Goal: Task Accomplishment & Management: Manage account settings

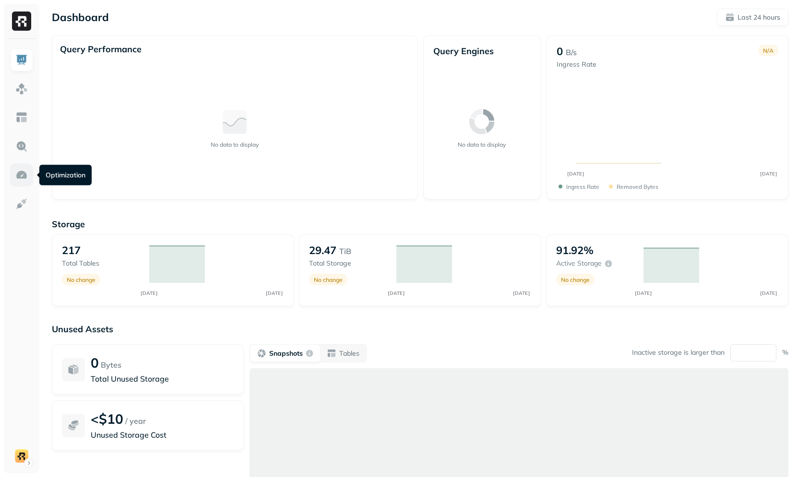
click at [11, 175] on link at bounding box center [21, 175] width 23 height 23
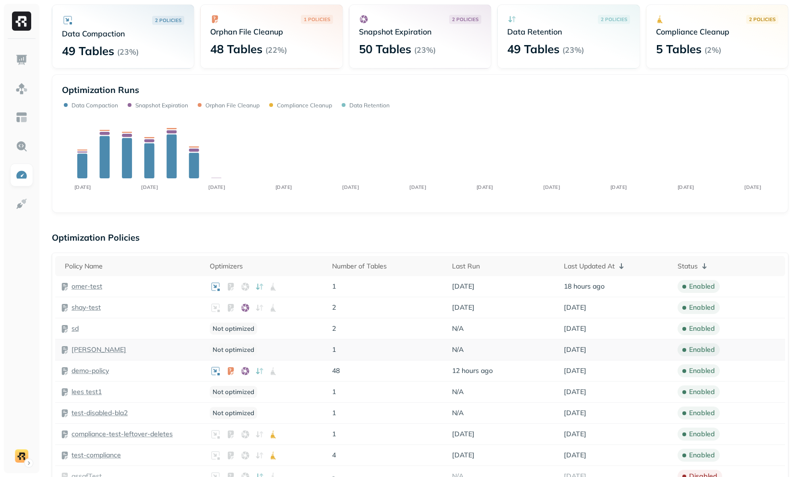
scroll to position [91, 0]
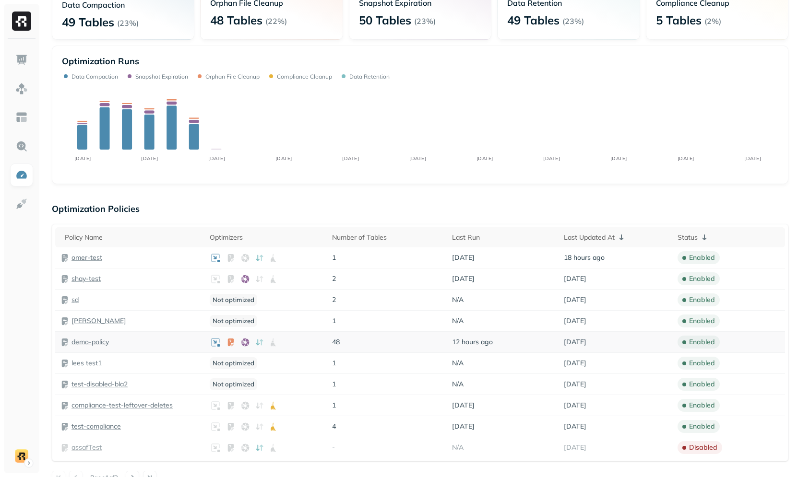
click at [96, 340] on p "demo-policy" at bounding box center [89, 342] width 37 height 9
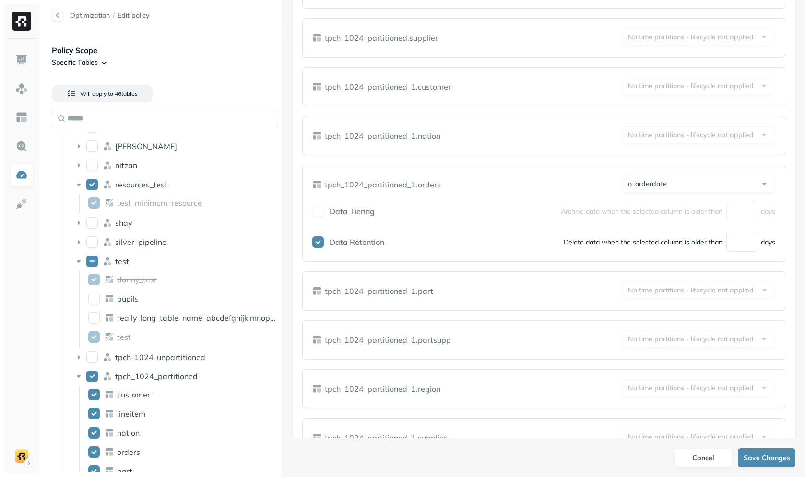
scroll to position [67, 0]
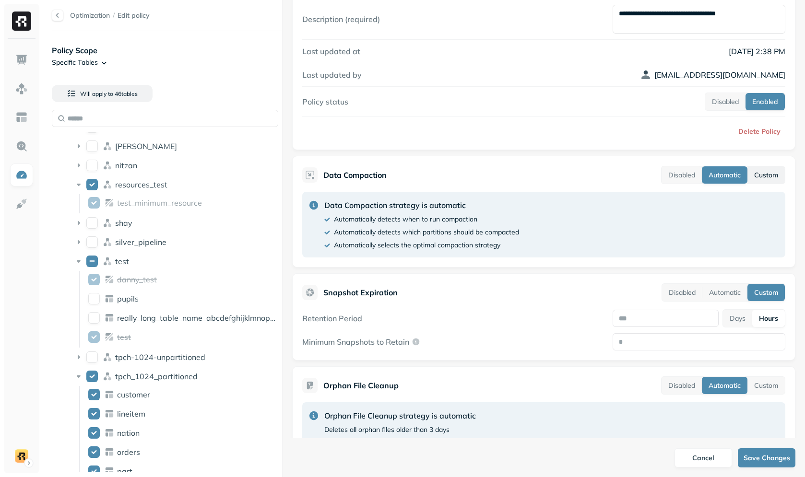
click at [758, 178] on button "Custom" at bounding box center [766, 175] width 37 height 17
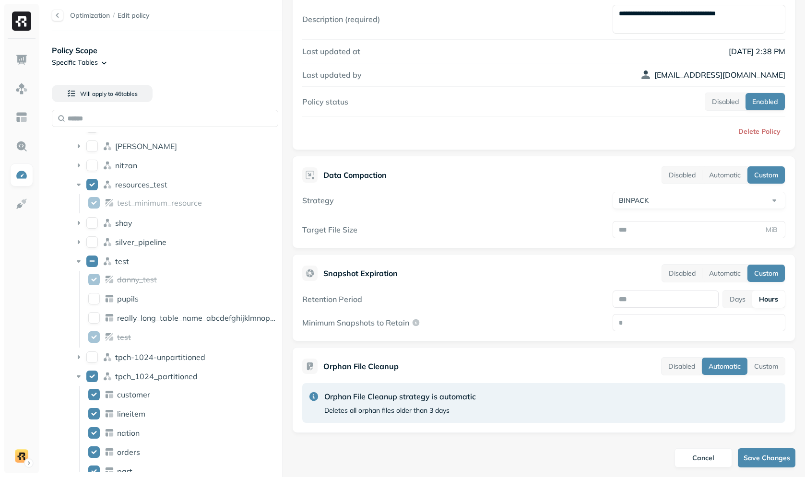
scroll to position [95, 0]
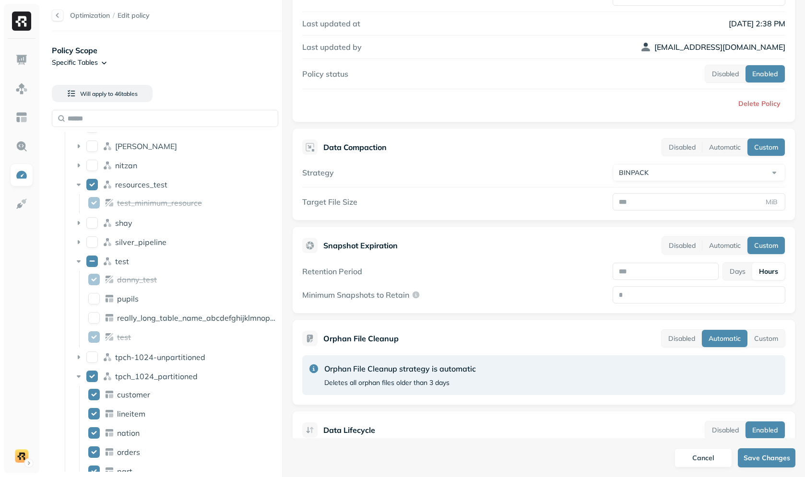
click at [667, 169] on html "Optimization / Edit policy Policy Scope Specific Tables Will apply to 46 table …" at bounding box center [402, 238] width 805 height 477
select select "****"
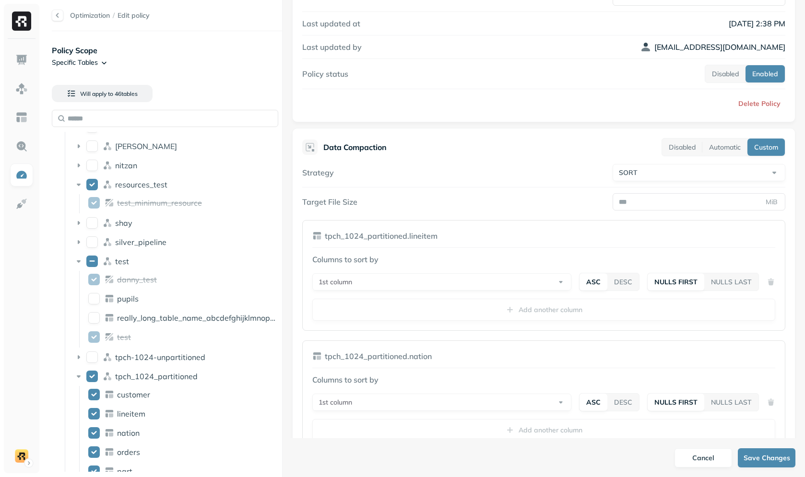
click at [499, 207] on div "Target File Size MiB" at bounding box center [543, 201] width 483 height 17
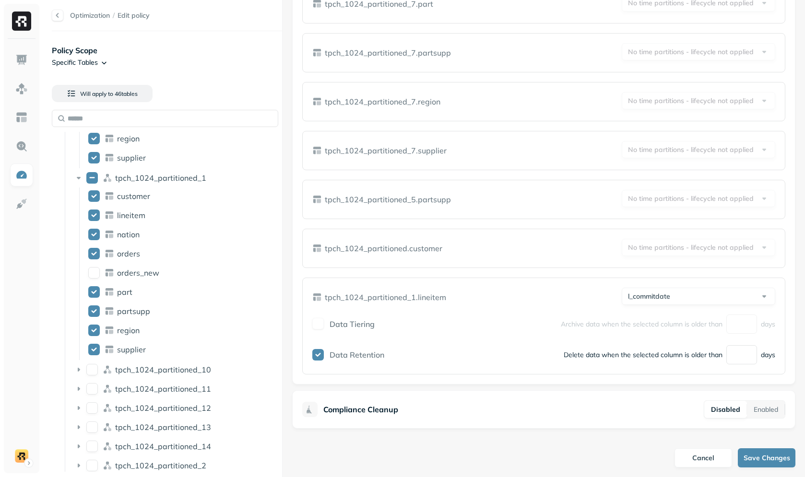
scroll to position [1198, 0]
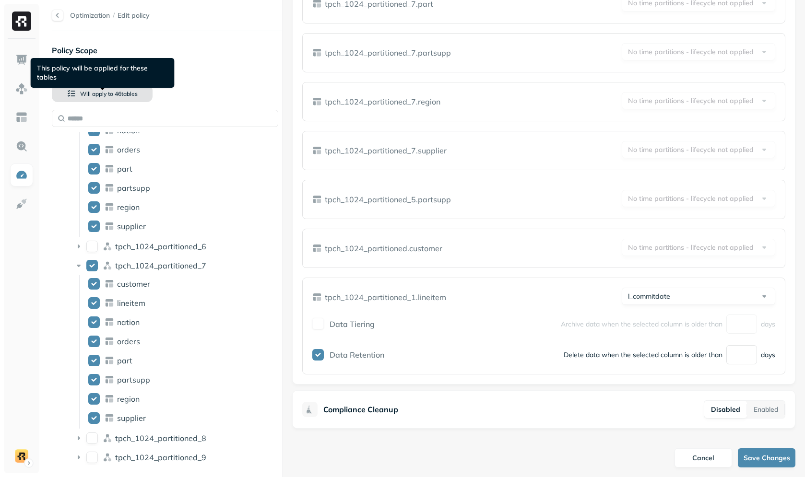
click at [117, 96] on span "46 table s" at bounding box center [125, 93] width 24 height 7
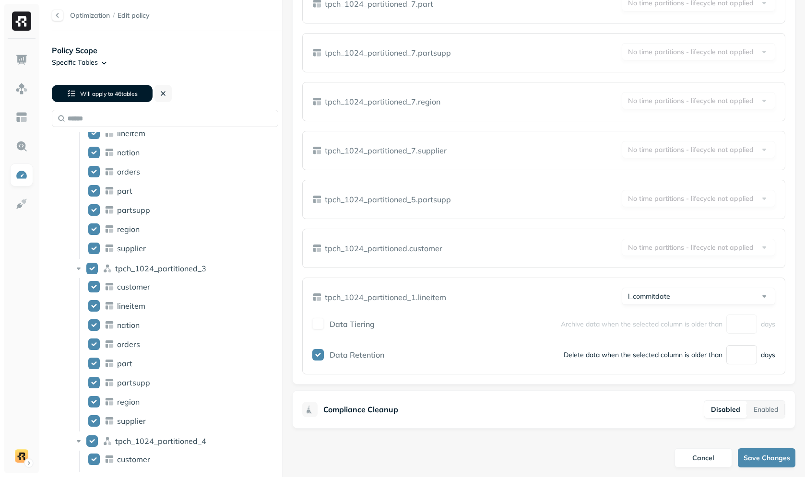
scroll to position [0, 0]
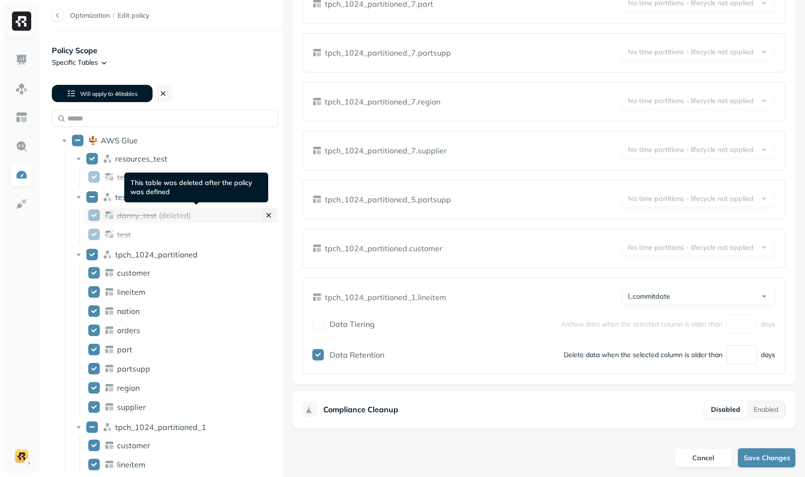
click at [267, 216] on icon at bounding box center [269, 216] width 10 height 10
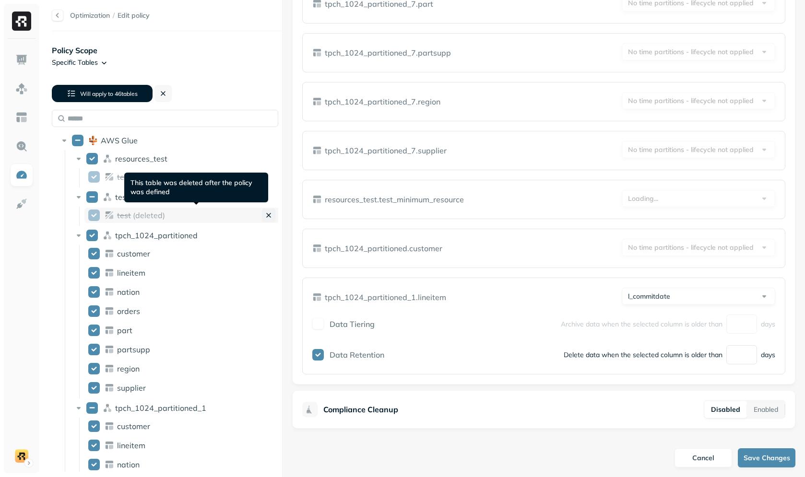
click at [267, 217] on icon at bounding box center [269, 216] width 4 height 4
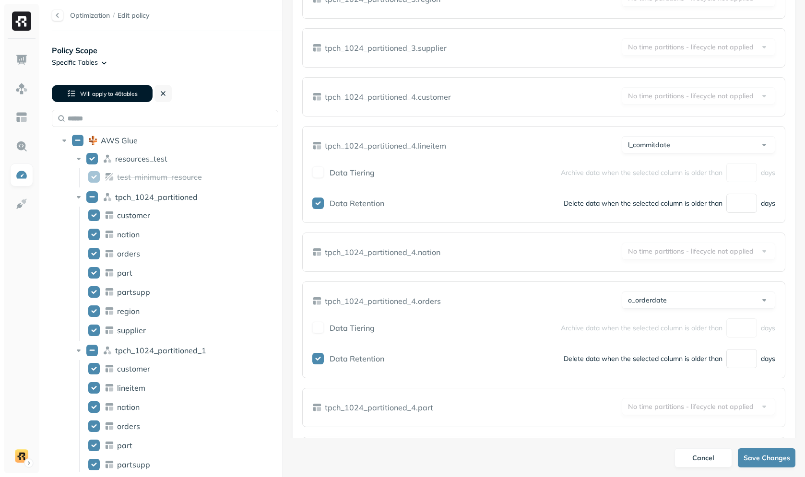
scroll to position [8825, 0]
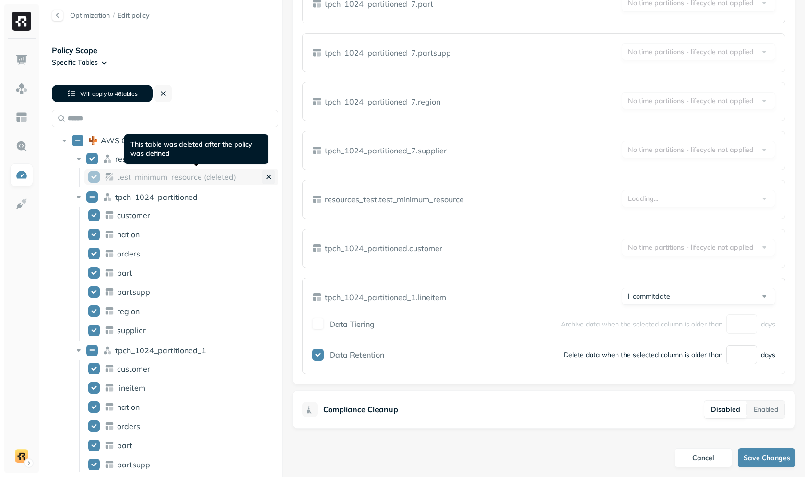
click at [268, 179] on icon at bounding box center [269, 177] width 10 height 10
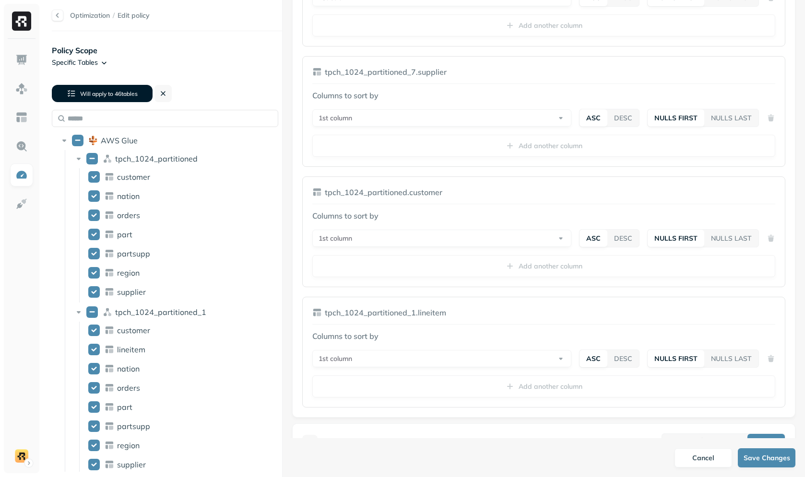
scroll to position [5321, 0]
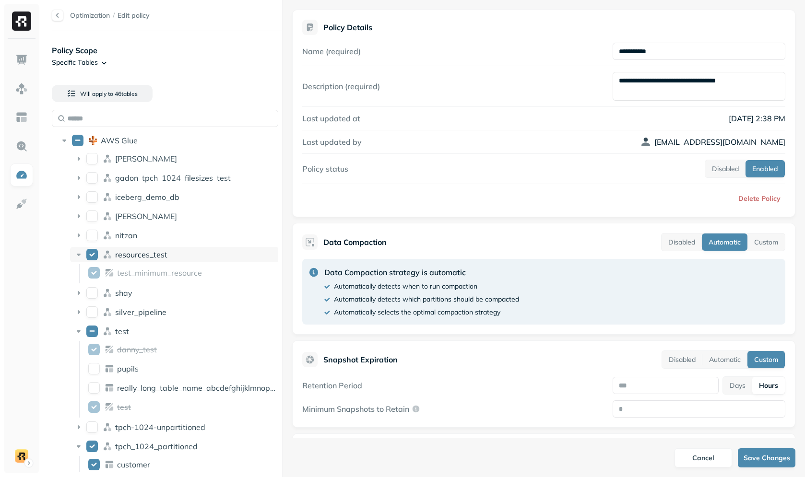
scroll to position [12, 0]
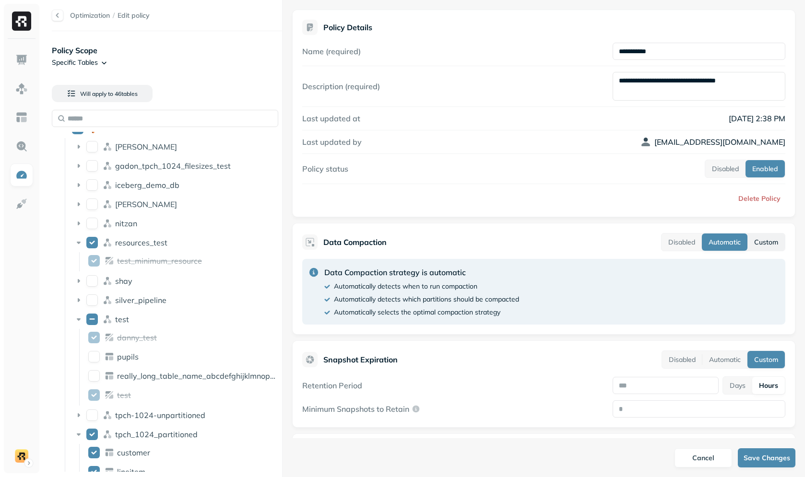
click at [748, 238] on button "Custom" at bounding box center [766, 242] width 37 height 17
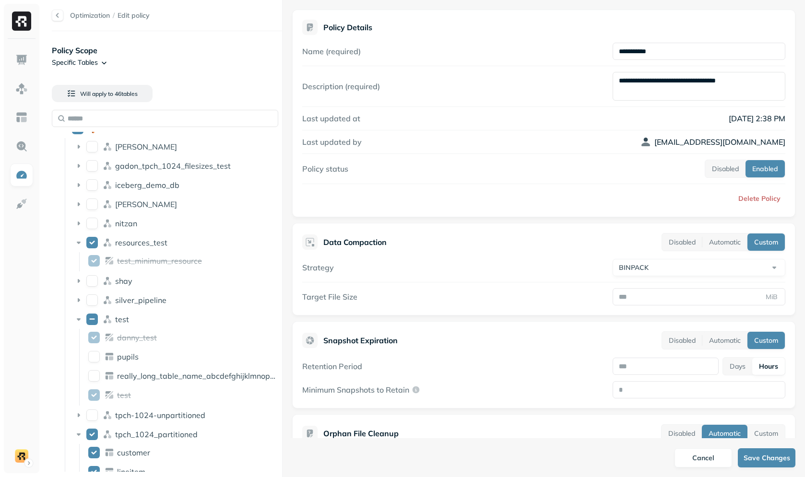
click at [681, 265] on html "Optimization / Edit policy Policy Scope Specific Tables Will apply to 46 table …" at bounding box center [402, 238] width 805 height 477
select select "****"
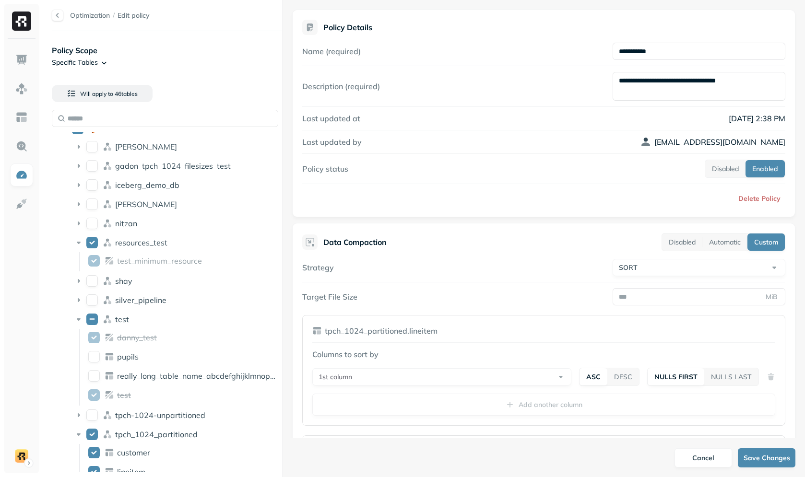
click at [503, 262] on div "Strategy SORT ******* ****" at bounding box center [543, 267] width 483 height 17
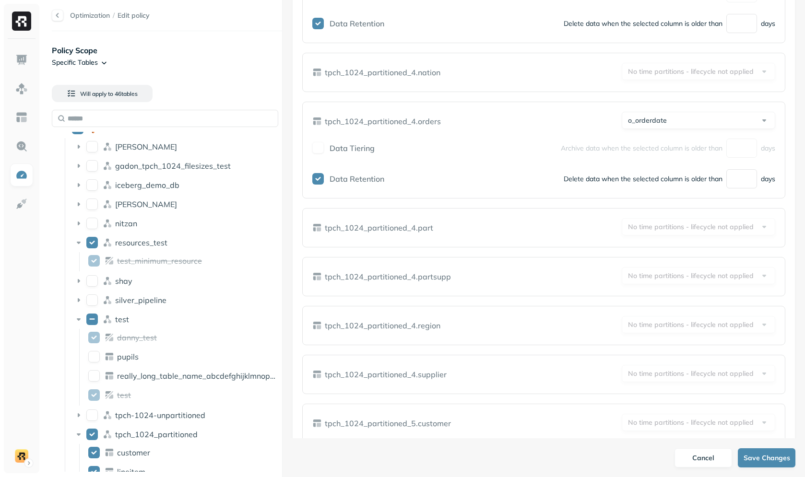
scroll to position [7978, 0]
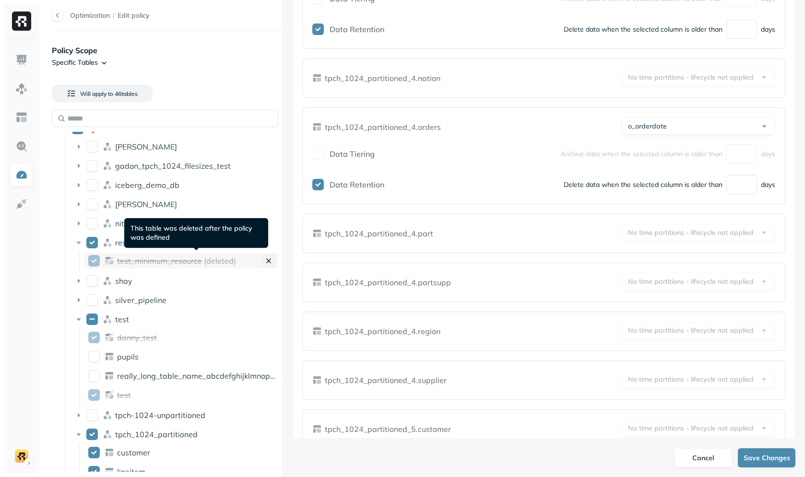
click at [272, 259] on icon at bounding box center [269, 261] width 10 height 10
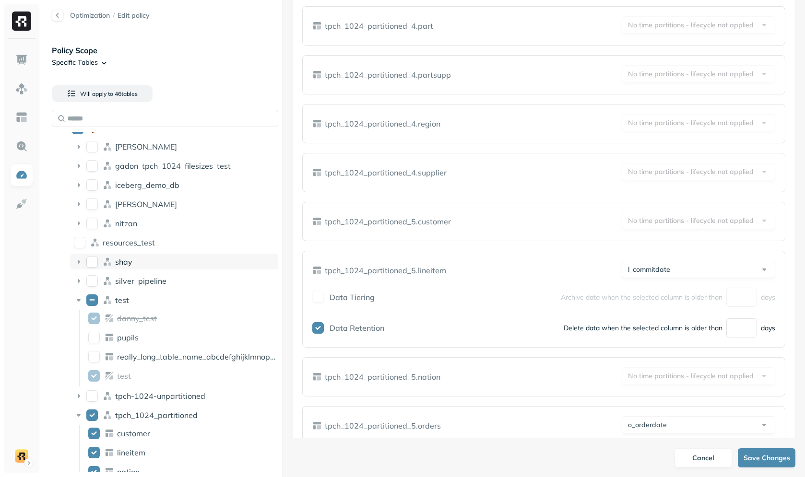
scroll to position [7770, 0]
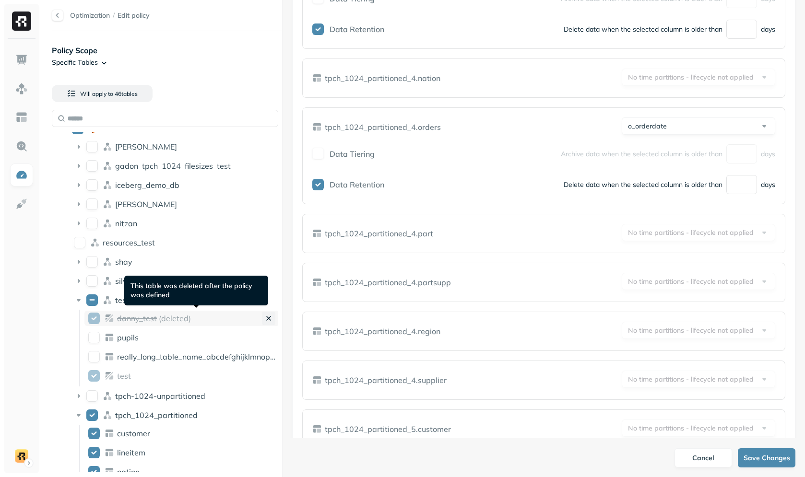
click at [268, 317] on icon at bounding box center [269, 319] width 10 height 10
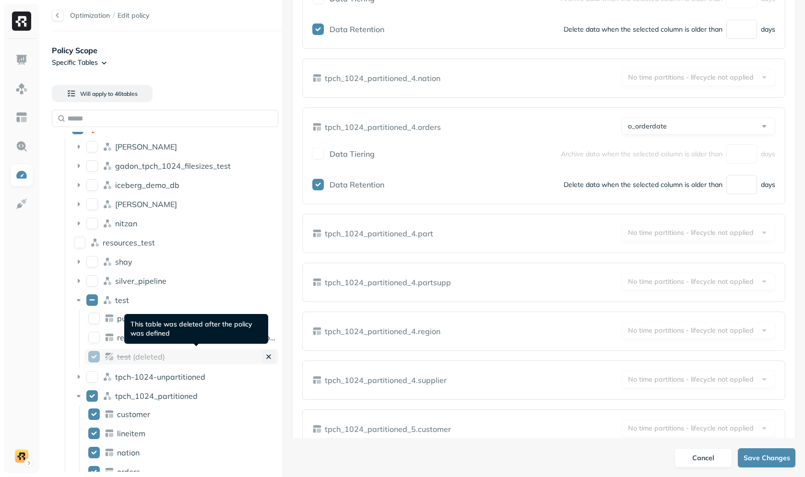
click at [266, 355] on icon at bounding box center [269, 357] width 10 height 10
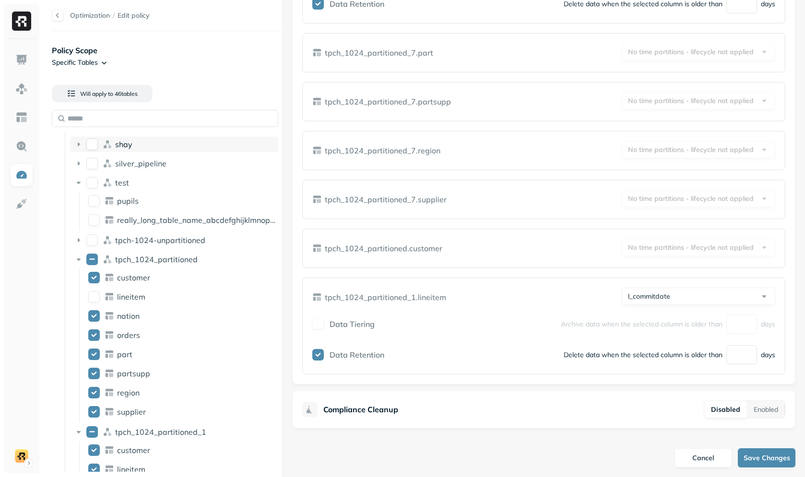
scroll to position [0, 0]
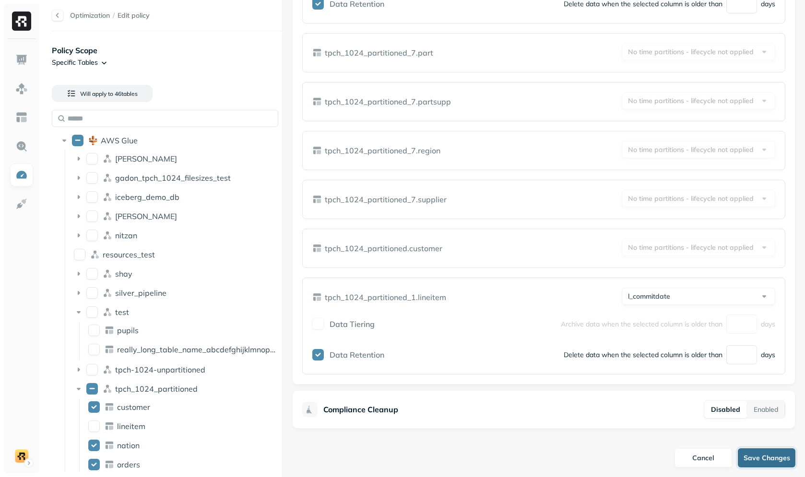
drag, startPoint x: 771, startPoint y: 459, endPoint x: 762, endPoint y: 454, distance: 10.5
click at [771, 459] on button "Save Changes" at bounding box center [767, 458] width 58 height 19
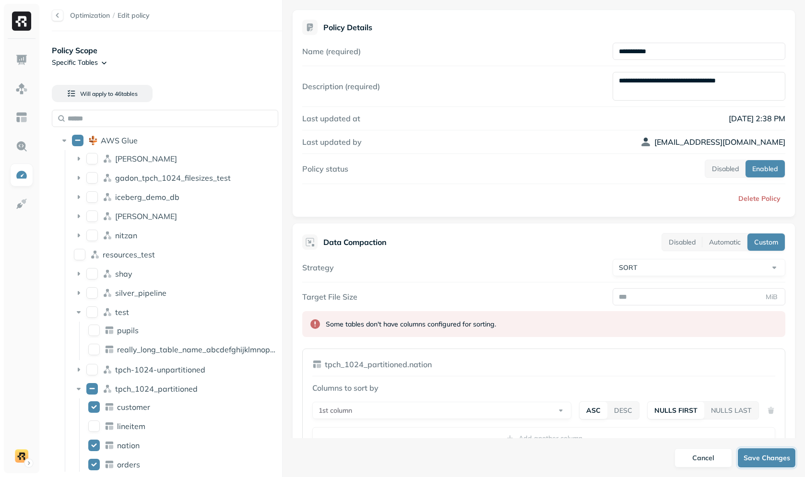
scroll to position [41, 0]
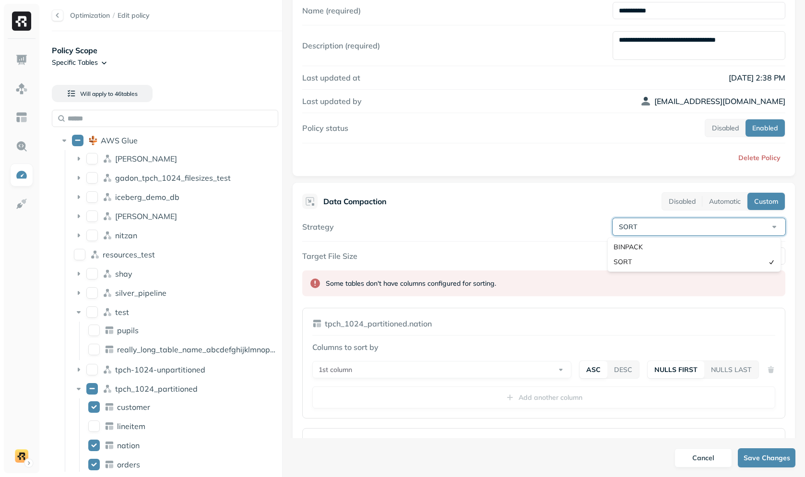
click at [676, 232] on html "**********" at bounding box center [402, 238] width 805 height 477
click at [555, 219] on html "**********" at bounding box center [402, 238] width 805 height 477
click at [710, 199] on button "Automatic" at bounding box center [725, 201] width 45 height 17
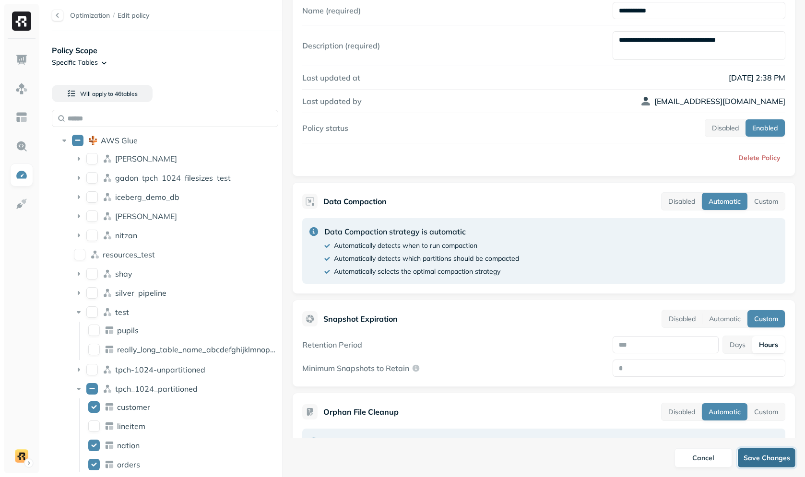
click at [782, 452] on button "Save Changes" at bounding box center [767, 458] width 58 height 19
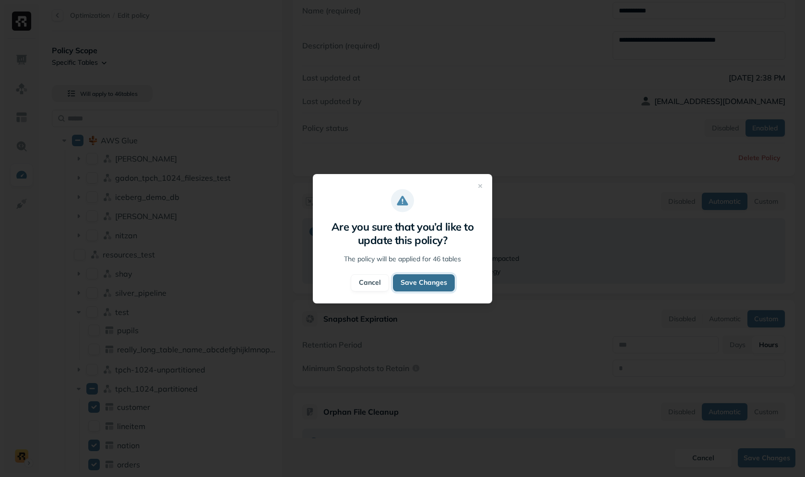
click at [424, 283] on button "Save Changes" at bounding box center [424, 282] width 62 height 17
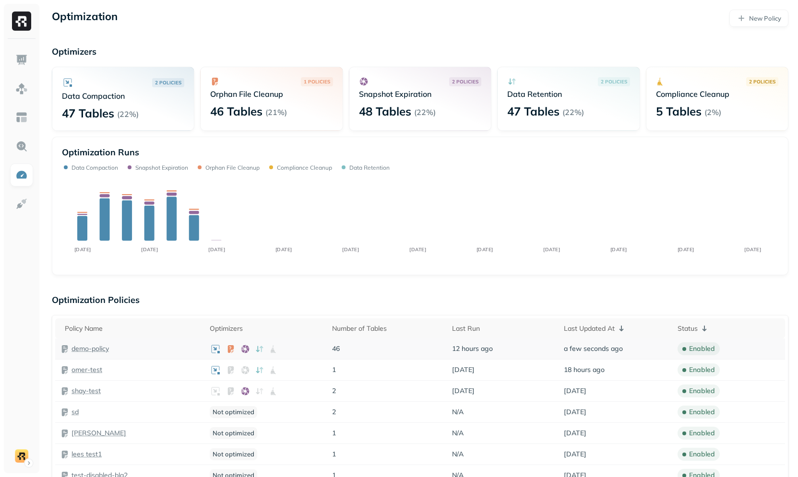
click at [103, 349] on p "demo-policy" at bounding box center [89, 349] width 37 height 9
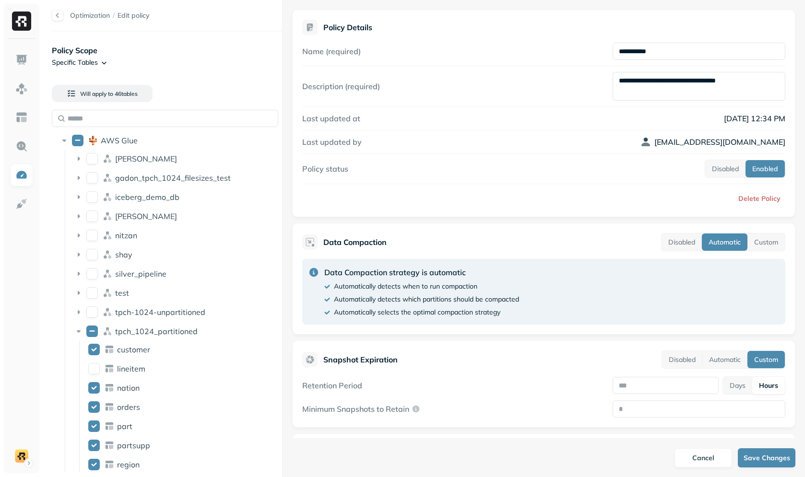
click at [522, 161] on div "Policy status Disabled Enabled" at bounding box center [543, 169] width 483 height 18
click at [137, 136] on span "AWS Glue" at bounding box center [119, 141] width 37 height 10
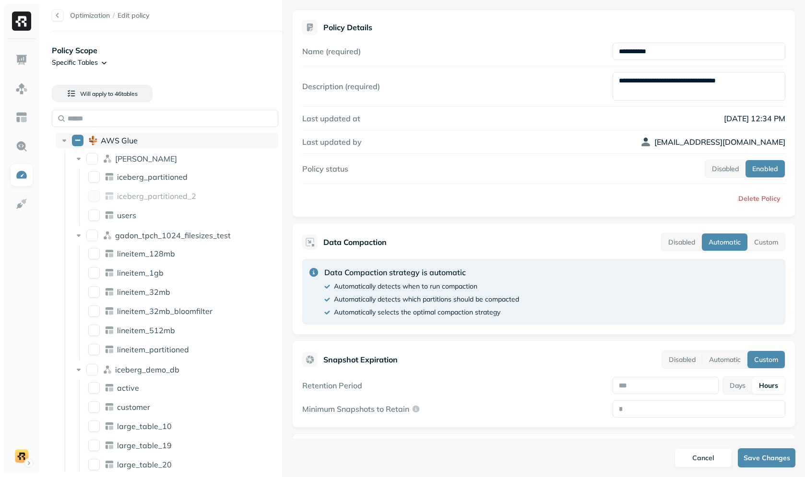
click at [140, 143] on div "AWS Glue" at bounding box center [188, 141] width 174 height 10
click at [130, 156] on span "[PERSON_NAME]" at bounding box center [146, 159] width 62 height 10
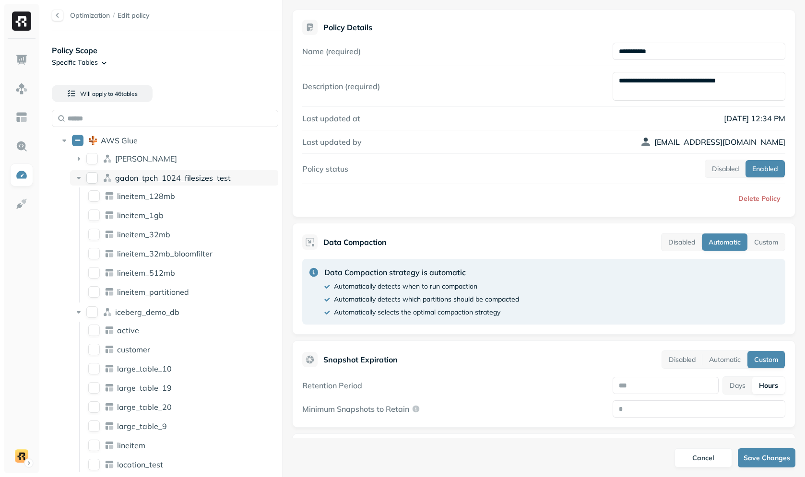
click at [132, 179] on span "gadon_tpch_1024_filesizes_test" at bounding box center [173, 178] width 116 height 10
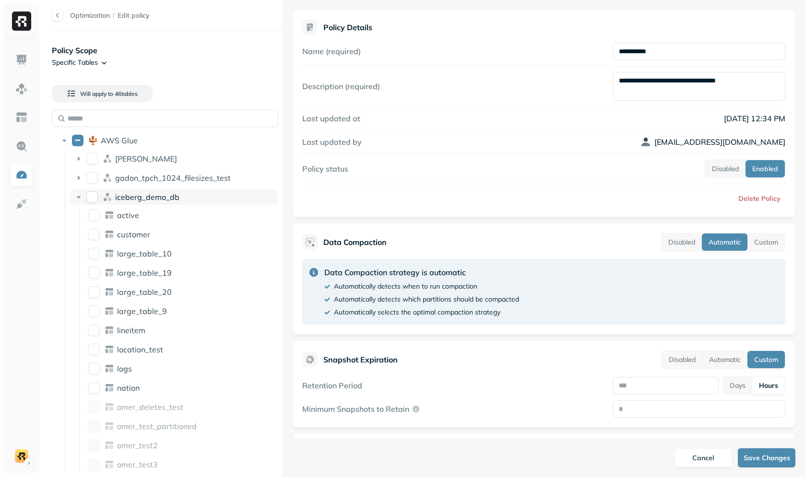
click at [131, 196] on span "iceberg_demo_db" at bounding box center [147, 197] width 64 height 10
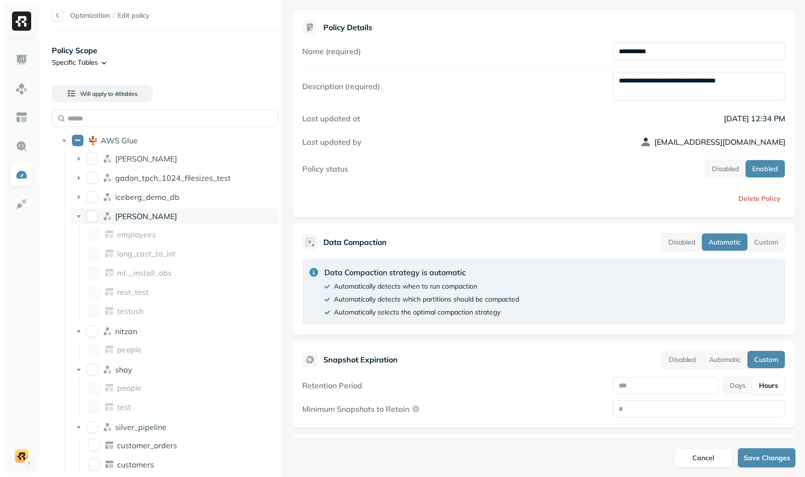
click at [137, 215] on div "[PERSON_NAME]" at bounding box center [195, 217] width 160 height 10
click at [157, 146] on div "AWS Glue" at bounding box center [167, 140] width 223 height 15
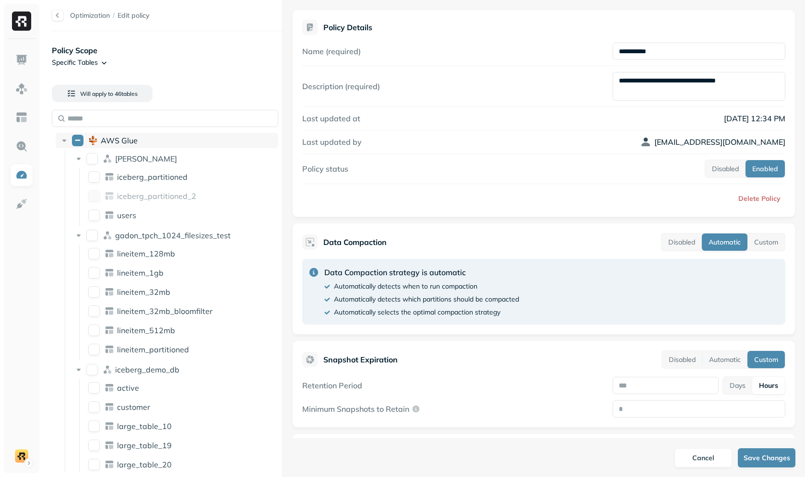
click at [103, 140] on span "AWS Glue" at bounding box center [119, 141] width 37 height 10
click at [65, 140] on icon at bounding box center [64, 141] width 4 height 2
click at [148, 164] on div "[PERSON_NAME]" at bounding box center [174, 158] width 209 height 15
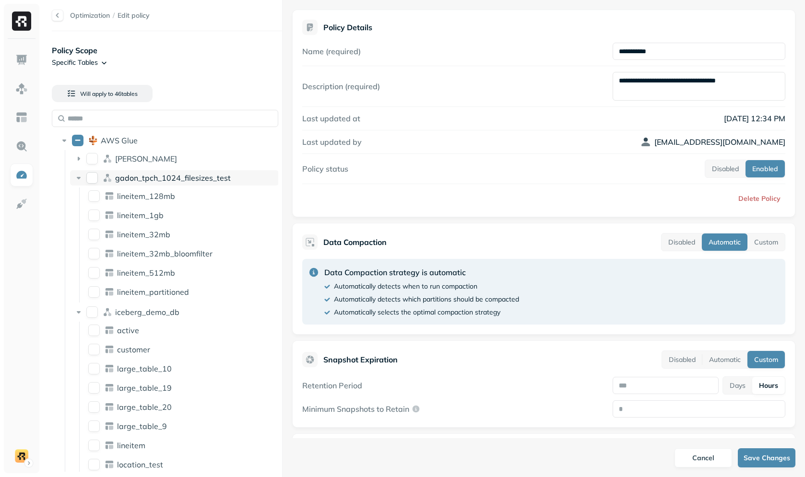
click at [140, 175] on span "gadon_tpch_1024_filesizes_test" at bounding box center [173, 178] width 116 height 10
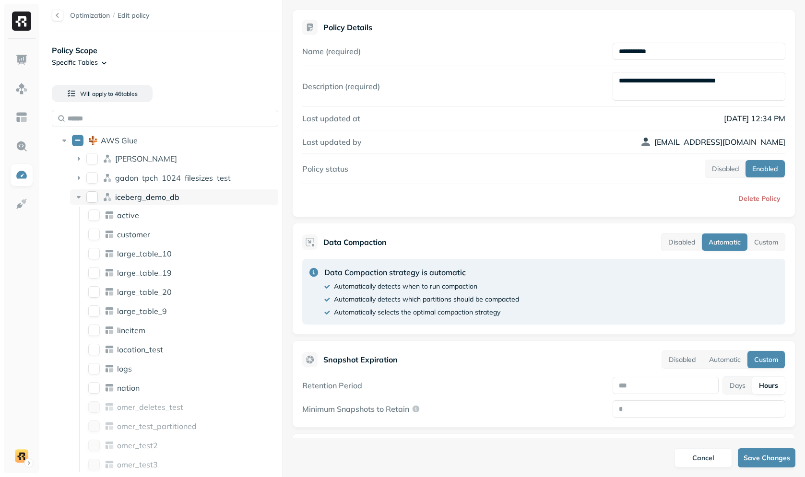
click at [128, 198] on span "iceberg_demo_db" at bounding box center [147, 197] width 64 height 10
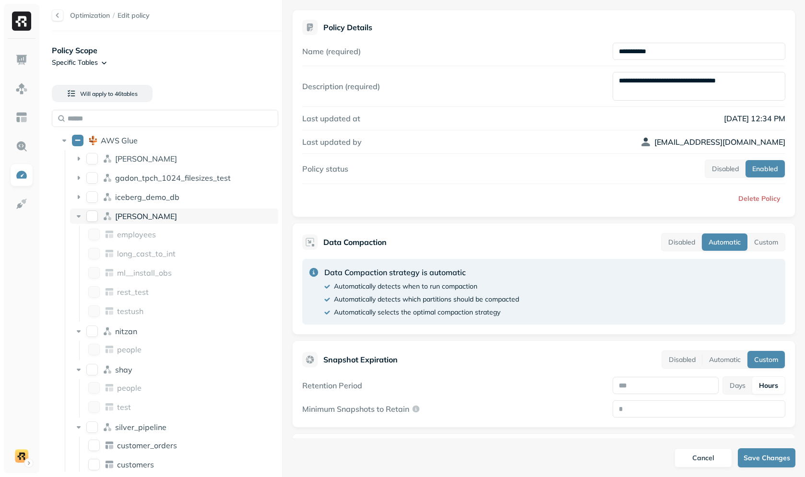
click at [126, 223] on div "[PERSON_NAME]" at bounding box center [174, 216] width 209 height 15
click at [126, 237] on span "nitzan" at bounding box center [126, 236] width 22 height 10
click at [134, 255] on div "shay" at bounding box center [195, 255] width 160 height 10
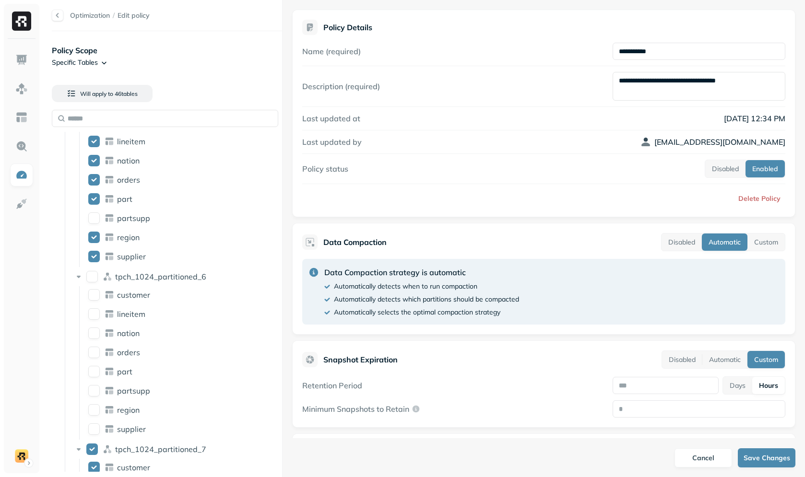
scroll to position [1810, 0]
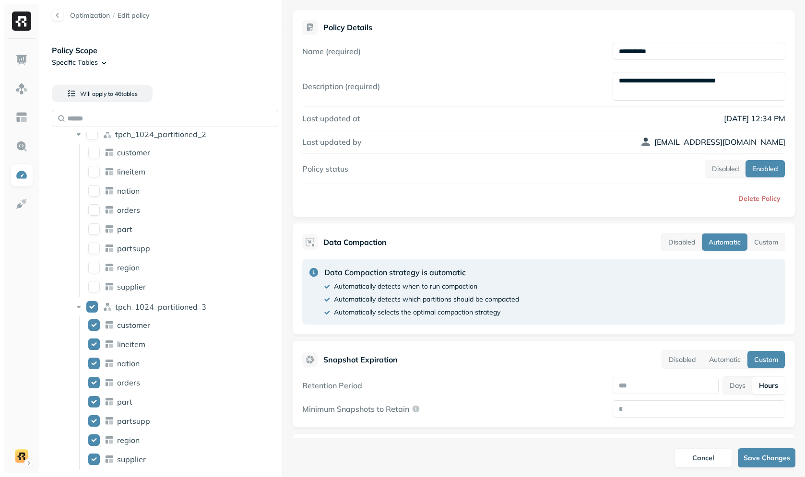
click at [142, 294] on div "supplier" at bounding box center [181, 286] width 195 height 15
click at [148, 287] on div "supplier" at bounding box center [196, 287] width 158 height 10
click at [149, 305] on span "tpch_1024_partitioned_3" at bounding box center [160, 307] width 91 height 10
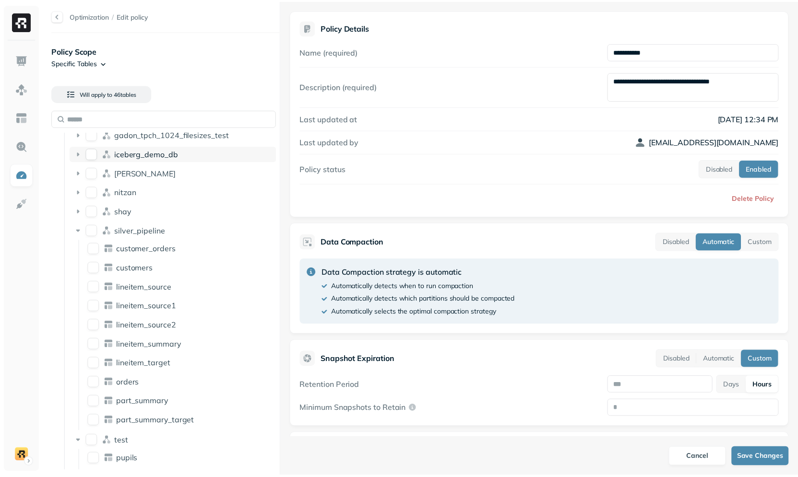
scroll to position [0, 0]
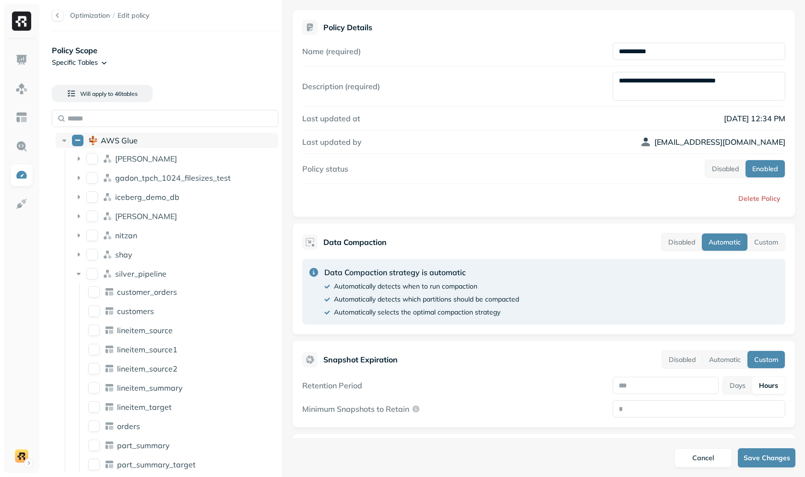
click at [125, 140] on span "AWS Glue" at bounding box center [119, 141] width 37 height 10
click at [58, 142] on div "AWS Glue" at bounding box center [167, 140] width 223 height 15
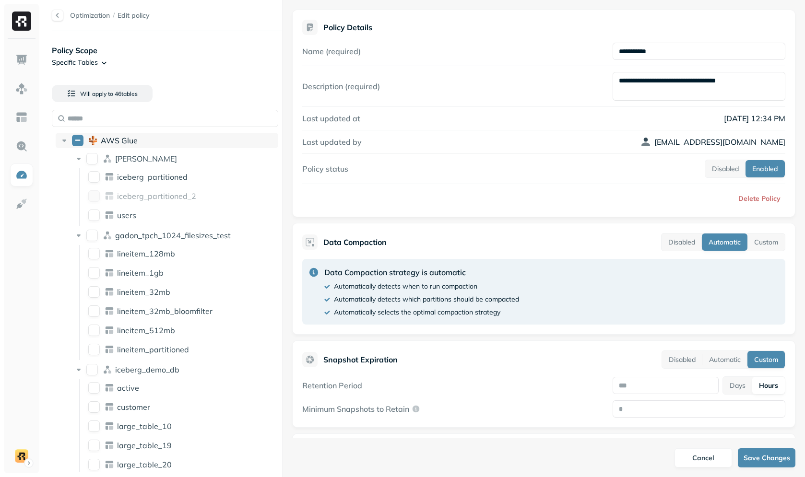
click at [60, 141] on icon at bounding box center [65, 141] width 10 height 10
click at [74, 140] on button "AWS Glue" at bounding box center [78, 141] width 12 height 12
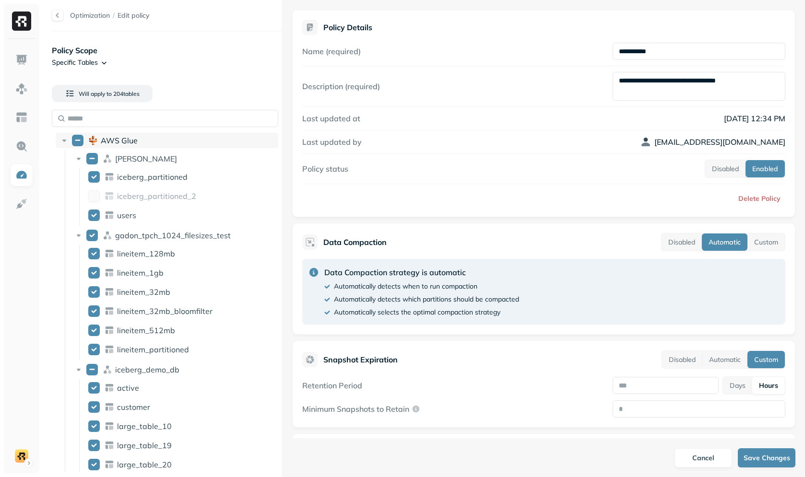
click at [77, 140] on button "AWS Glue" at bounding box center [78, 141] width 12 height 12
click at [62, 141] on icon at bounding box center [65, 141] width 10 height 10
click at [103, 143] on span "AWS Glue" at bounding box center [119, 141] width 37 height 10
click at [121, 156] on span "[PERSON_NAME]" at bounding box center [146, 159] width 62 height 10
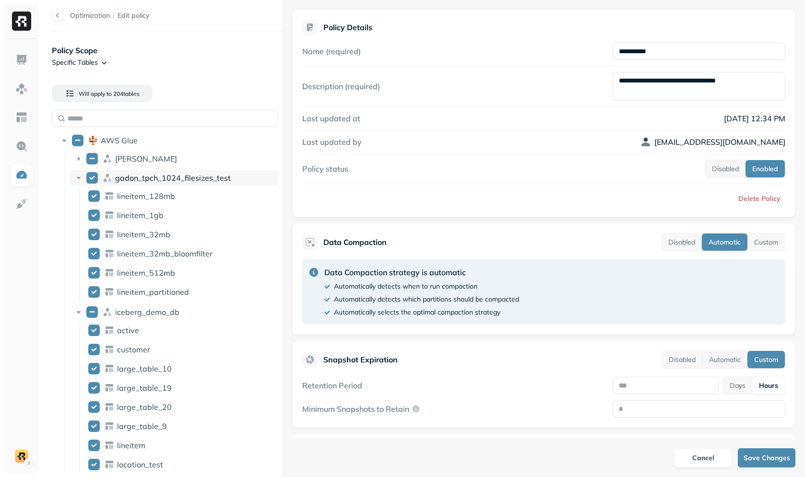
click at [155, 177] on span "gadon_tpch_1024_filesizes_test" at bounding box center [173, 178] width 116 height 10
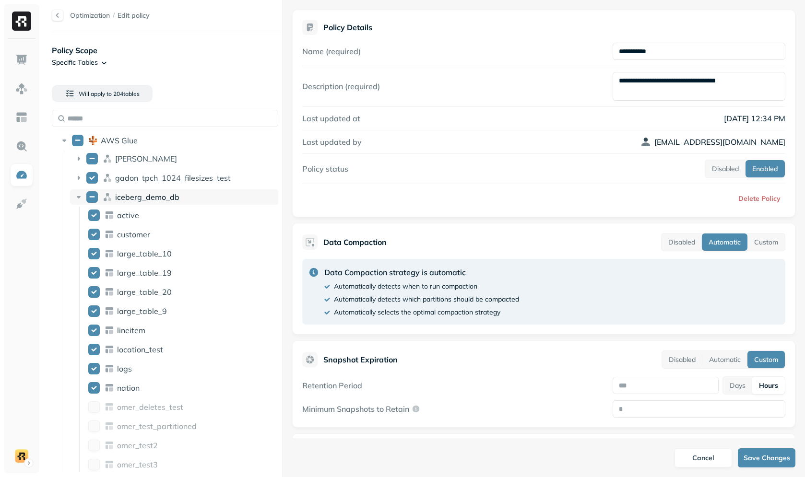
click at [138, 199] on span "iceberg_demo_db" at bounding box center [147, 197] width 64 height 10
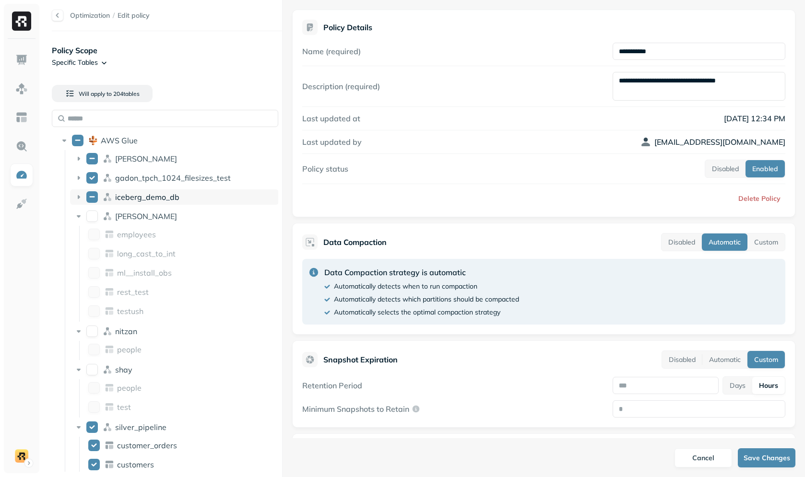
click at [148, 197] on span "iceberg_demo_db" at bounding box center [147, 197] width 64 height 10
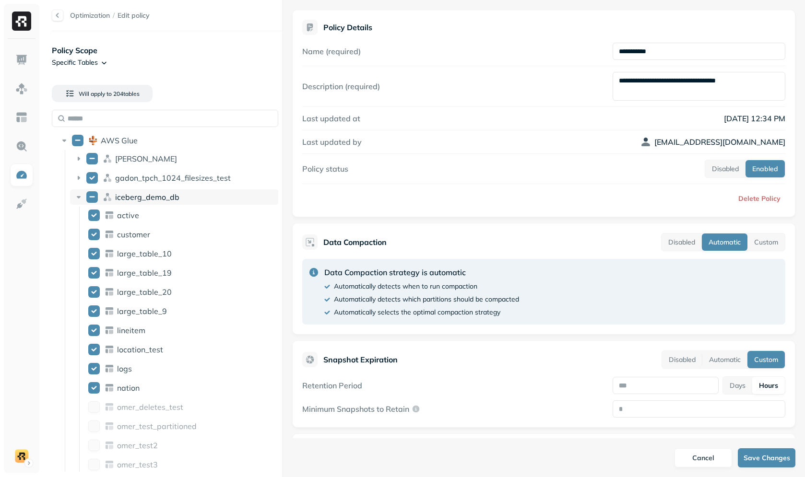
click at [150, 202] on div "iceberg_demo_db" at bounding box center [174, 197] width 209 height 15
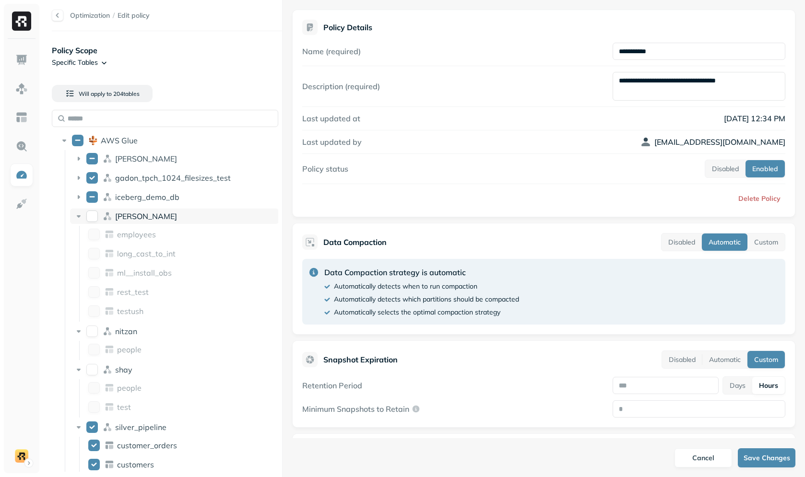
click at [139, 221] on div "[PERSON_NAME]" at bounding box center [195, 217] width 160 height 10
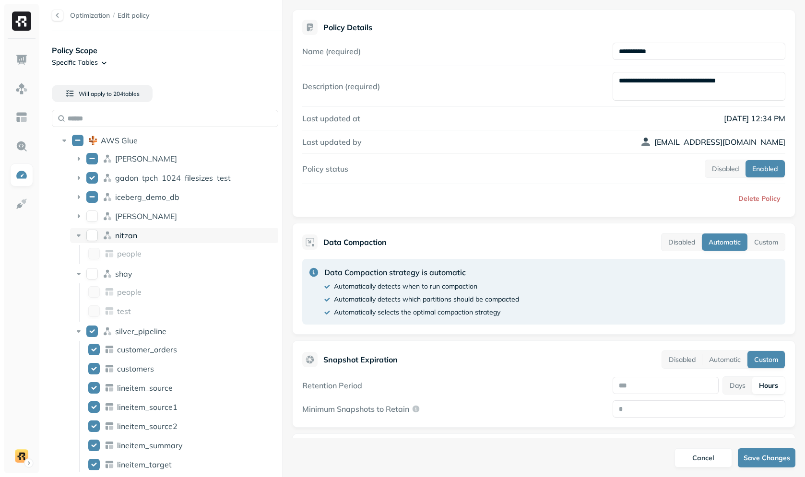
click at [143, 228] on div "nitzan" at bounding box center [174, 235] width 209 height 15
click at [143, 253] on div "shay" at bounding box center [195, 255] width 160 height 10
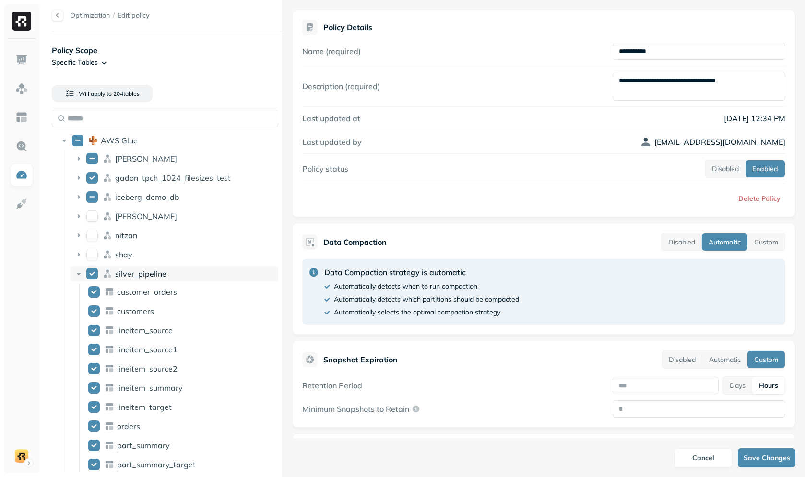
click at [153, 277] on span "silver_pipeline" at bounding box center [140, 274] width 51 height 10
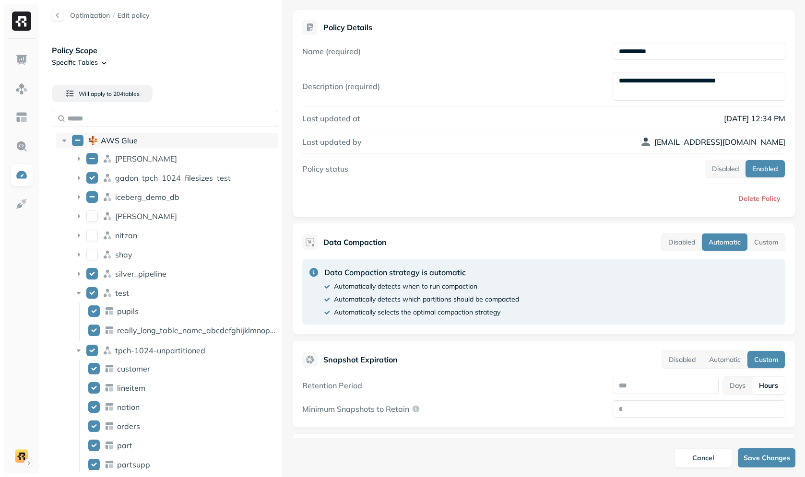
click at [133, 146] on div "AWS Glue" at bounding box center [167, 140] width 223 height 15
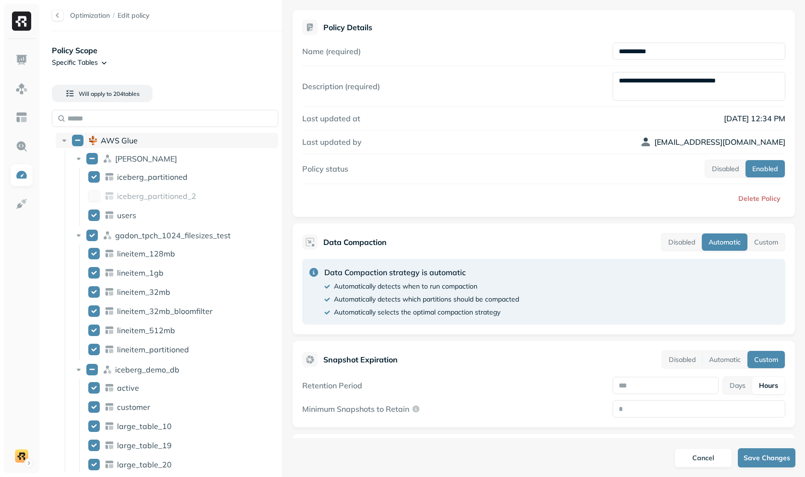
click at [133, 146] on div "AWS Glue" at bounding box center [167, 140] width 223 height 15
click at [60, 13] on div at bounding box center [58, 16] width 12 height 12
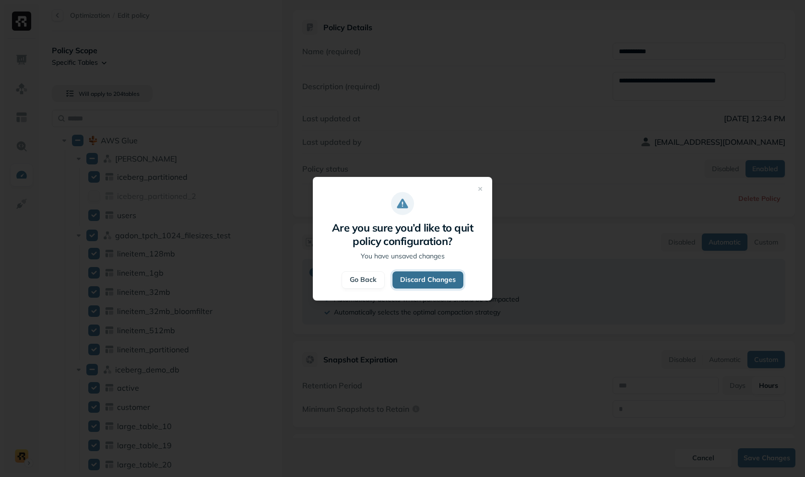
click at [397, 273] on button "Discard Changes" at bounding box center [428, 280] width 71 height 17
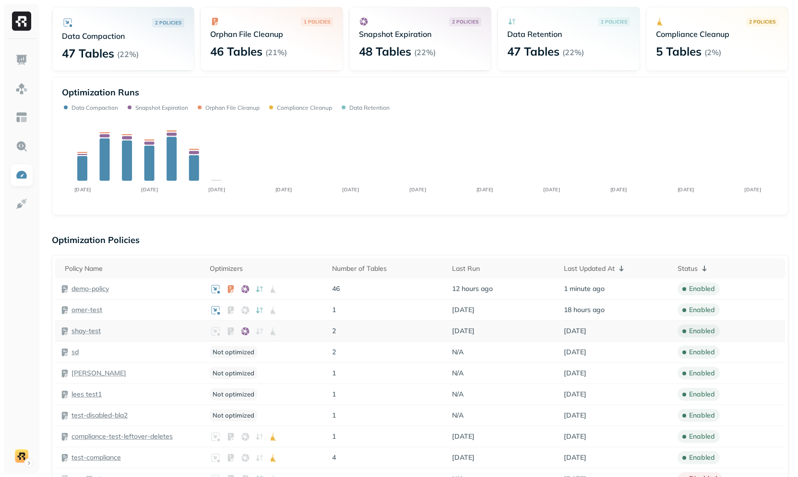
scroll to position [109, 0]
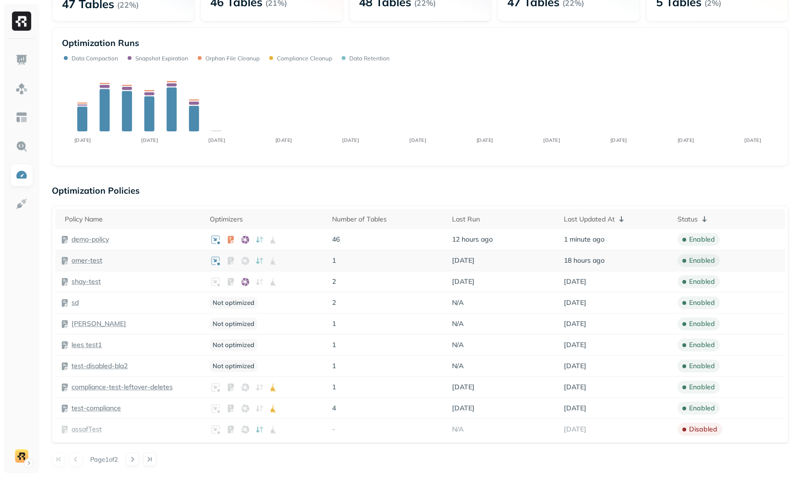
click at [90, 259] on p "omer-test" at bounding box center [86, 260] width 31 height 9
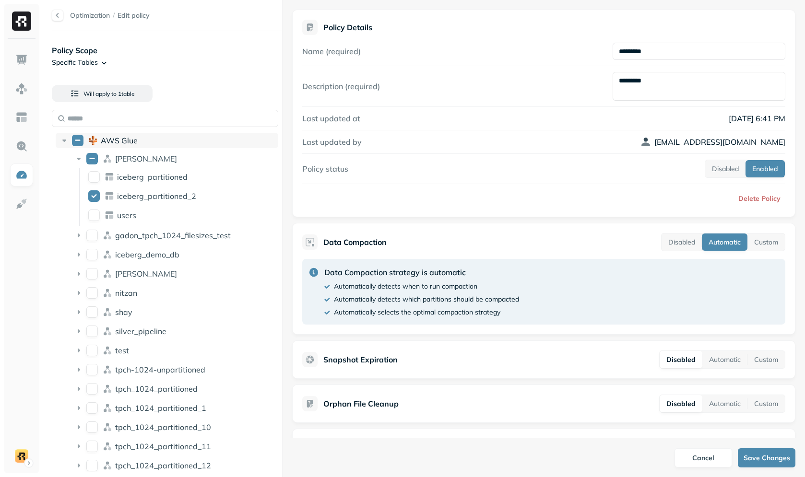
click at [134, 146] on div "AWS Glue" at bounding box center [167, 140] width 223 height 15
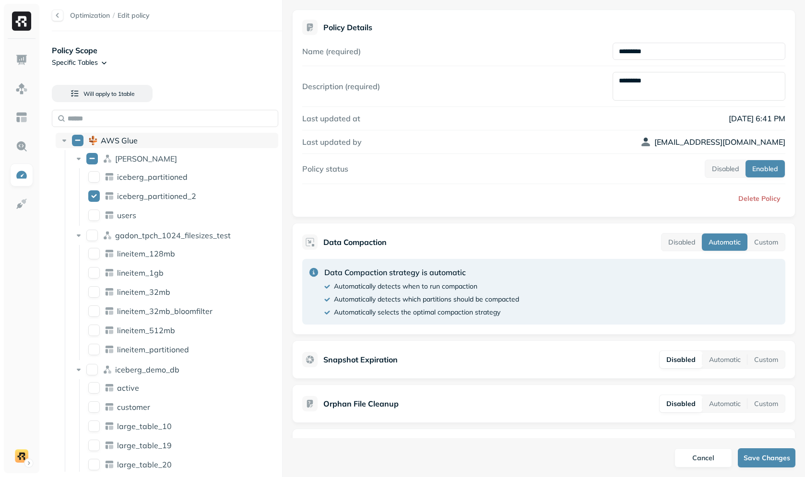
click at [134, 146] on div "AWS Glue" at bounding box center [167, 140] width 223 height 15
click at [131, 163] on span "[PERSON_NAME]" at bounding box center [146, 159] width 62 height 10
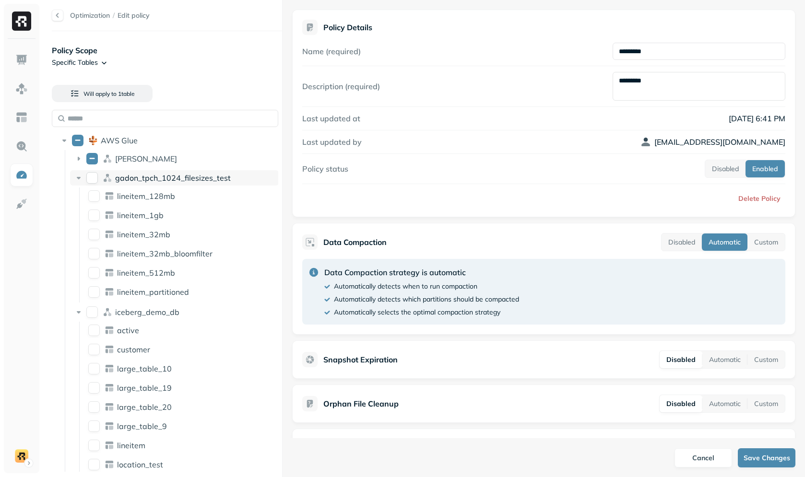
click at [151, 178] on span "gadon_tpch_1024_filesizes_test" at bounding box center [173, 178] width 116 height 10
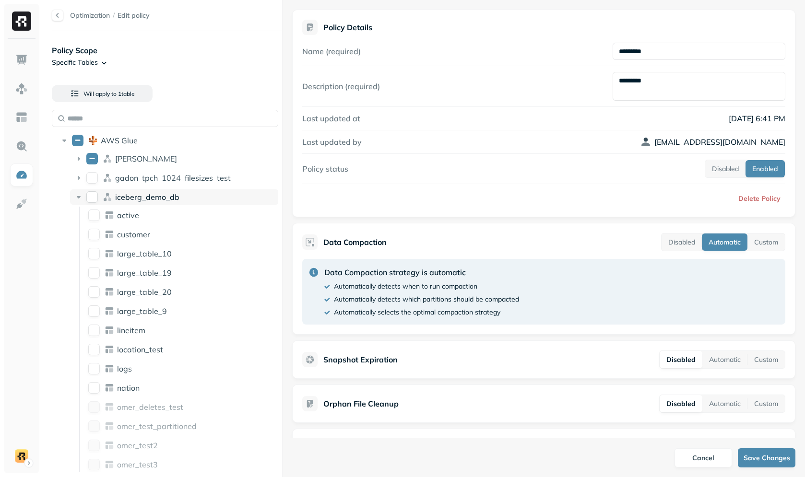
click at [150, 199] on span "iceberg_demo_db" at bounding box center [147, 197] width 64 height 10
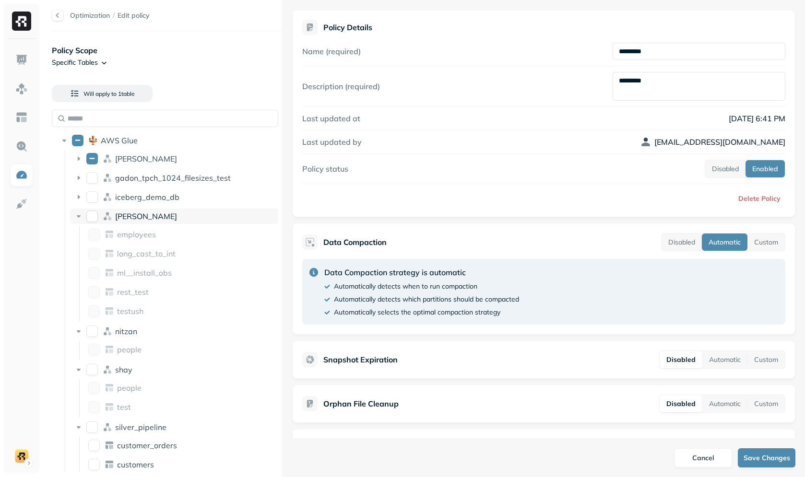
click at [151, 212] on div "[PERSON_NAME]" at bounding box center [195, 217] width 160 height 10
click at [145, 148] on div "AWS Glue" at bounding box center [167, 140] width 223 height 15
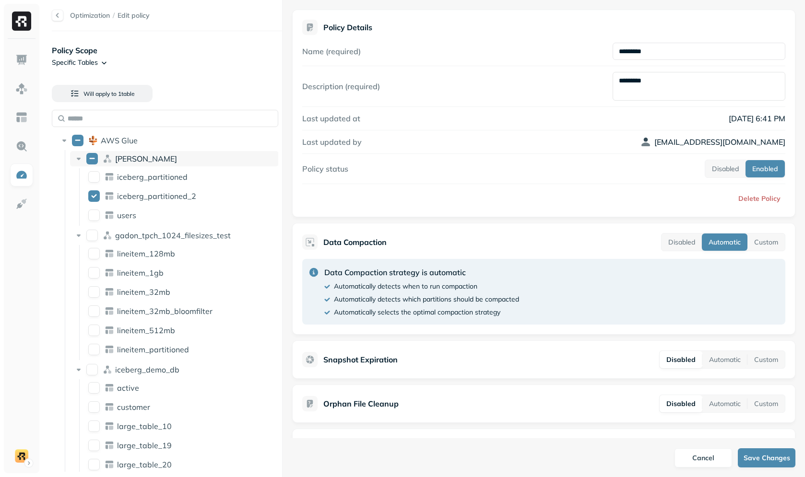
click at [146, 153] on div "[PERSON_NAME]" at bounding box center [174, 158] width 209 height 15
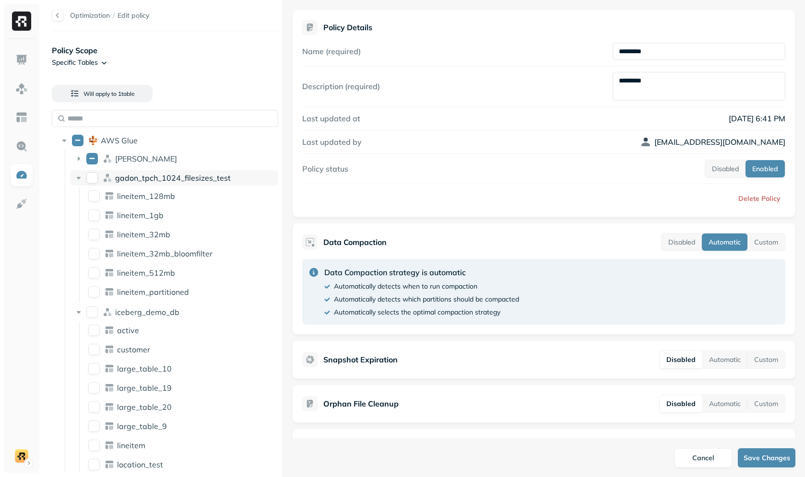
click at [146, 181] on span "gadon_tpch_1024_filesizes_test" at bounding box center [173, 178] width 116 height 10
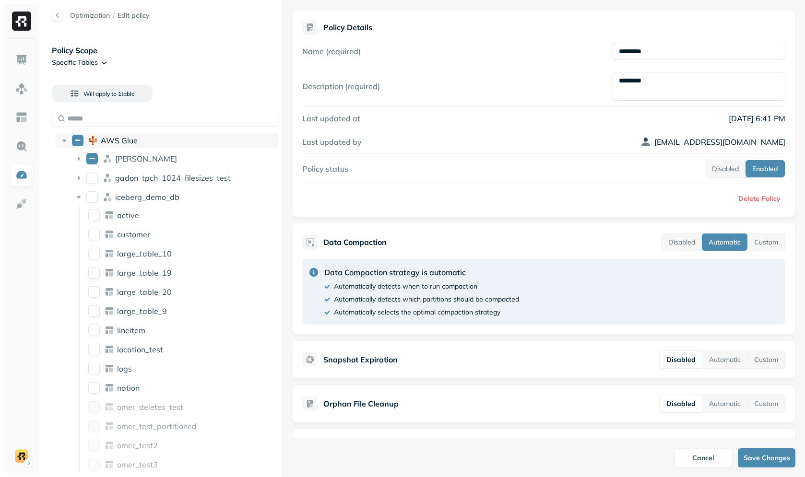
click at [150, 143] on div "AWS Glue" at bounding box center [188, 141] width 174 height 10
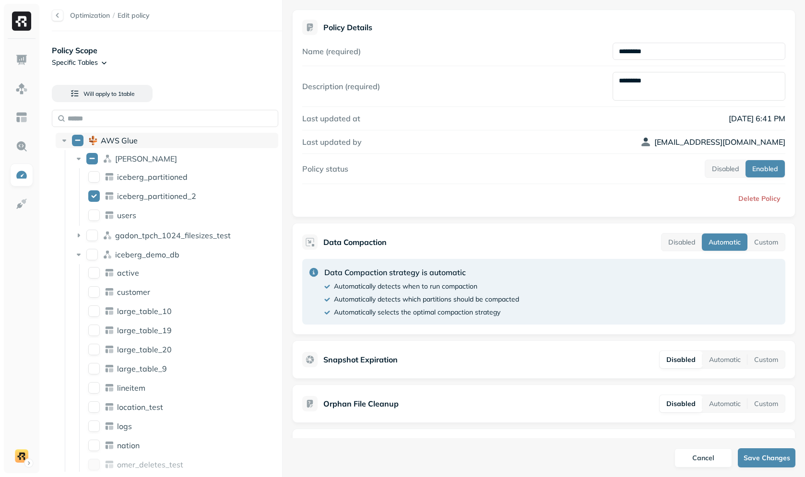
click at [59, 140] on div "AWS Glue" at bounding box center [167, 140] width 223 height 15
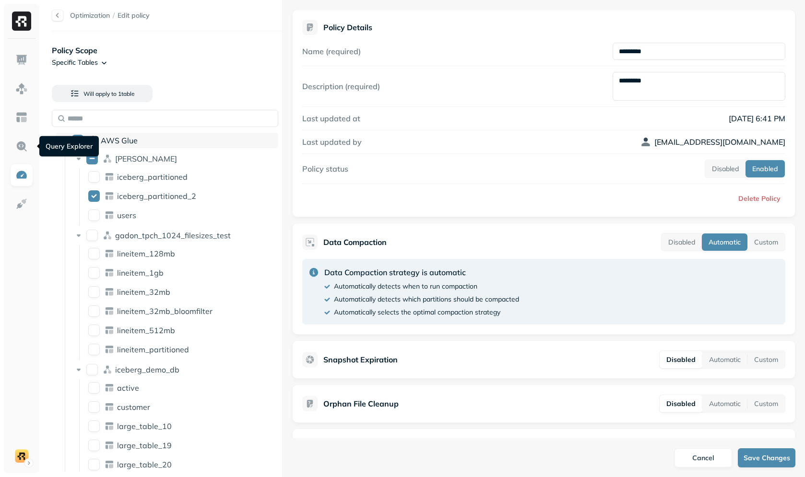
click at [141, 140] on div "AWS Glue" at bounding box center [188, 141] width 174 height 10
click at [141, 141] on div "AWS Glue" at bounding box center [188, 141] width 174 height 10
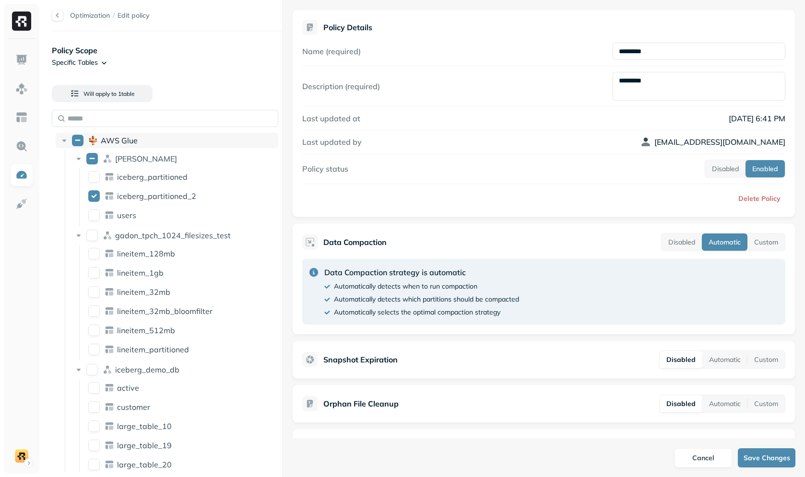
click at [141, 141] on div "AWS Glue" at bounding box center [188, 141] width 174 height 10
click at [149, 134] on div "AWS Glue" at bounding box center [167, 140] width 223 height 15
click at [140, 154] on div "[PERSON_NAME]" at bounding box center [195, 159] width 160 height 10
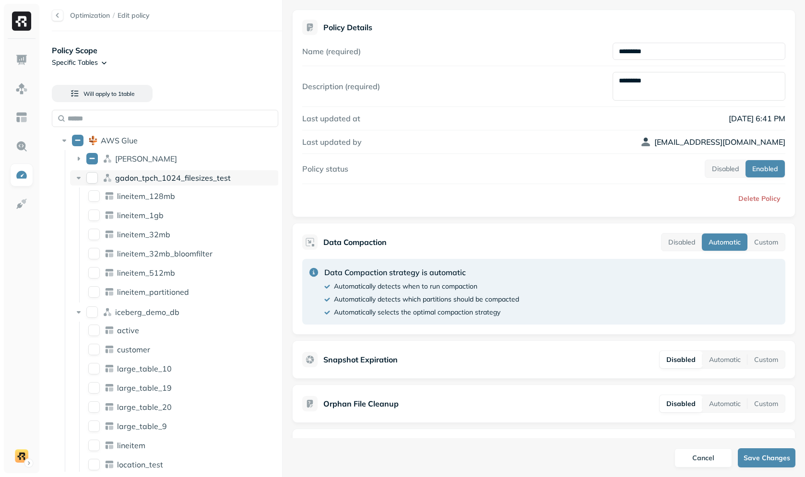
click at [142, 173] on span "gadon_tpch_1024_filesizes_test" at bounding box center [173, 178] width 116 height 10
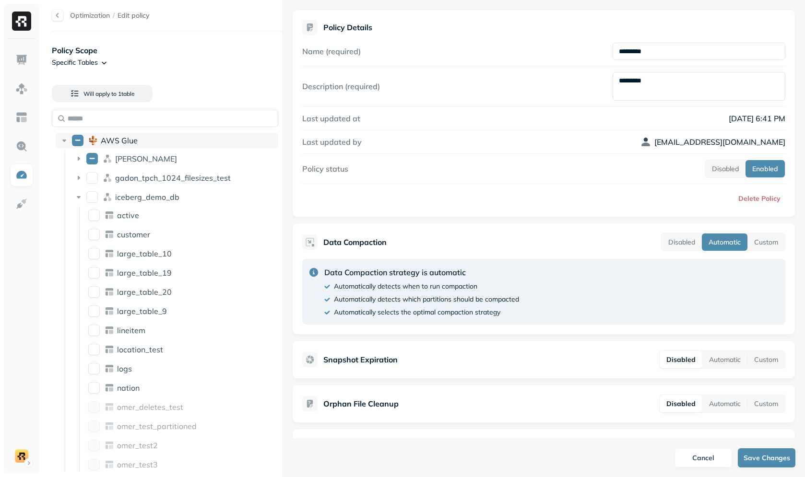
click at [151, 139] on div "AWS Glue" at bounding box center [188, 141] width 174 height 10
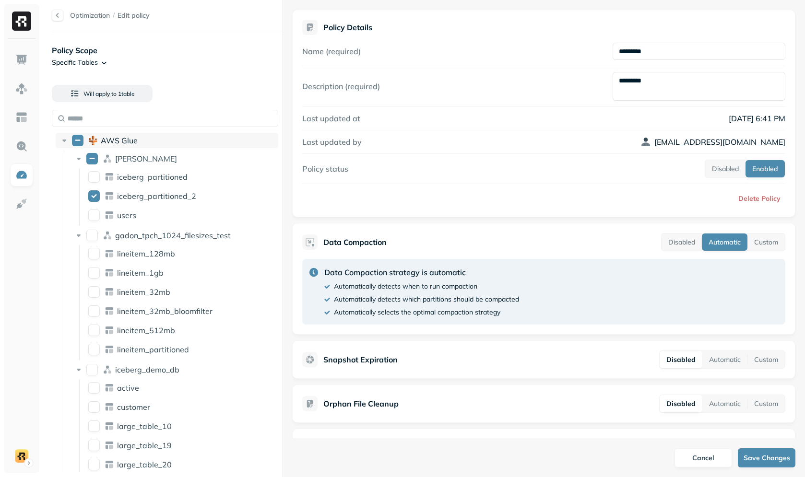
click at [151, 141] on div "AWS Glue" at bounding box center [188, 141] width 174 height 10
click at [147, 159] on div "[PERSON_NAME]" at bounding box center [195, 159] width 160 height 10
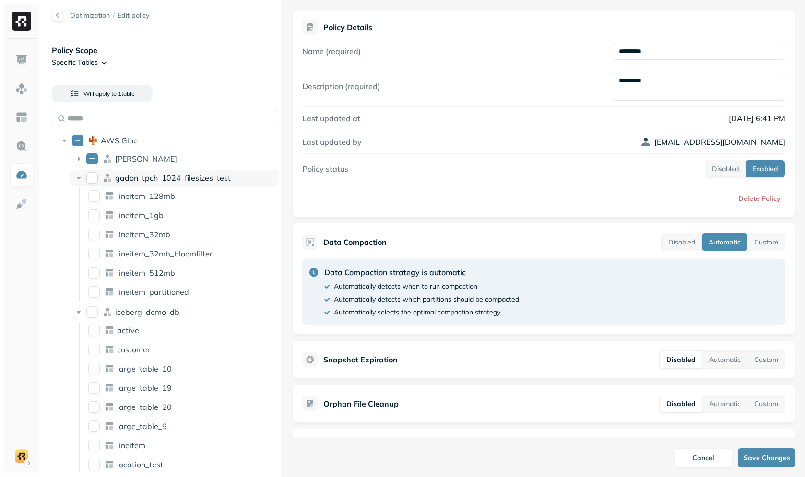
click at [148, 176] on span "gadon_tpch_1024_filesizes_test" at bounding box center [173, 178] width 116 height 10
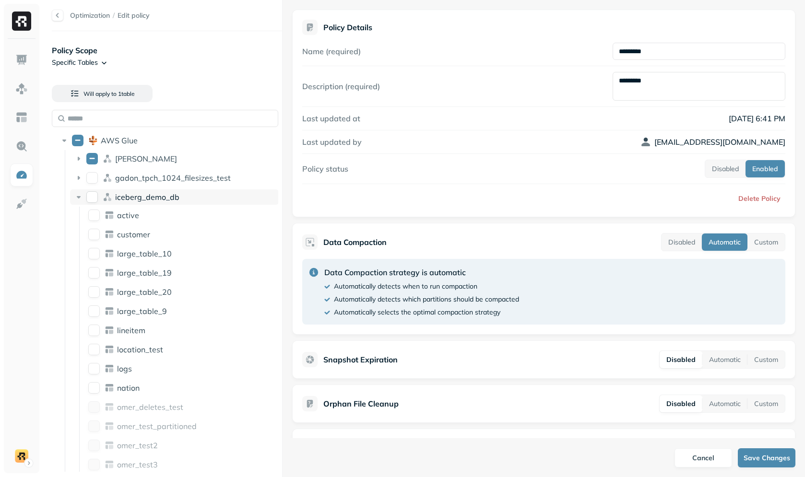
click at [151, 203] on div "iceberg_demo_db" at bounding box center [174, 197] width 209 height 15
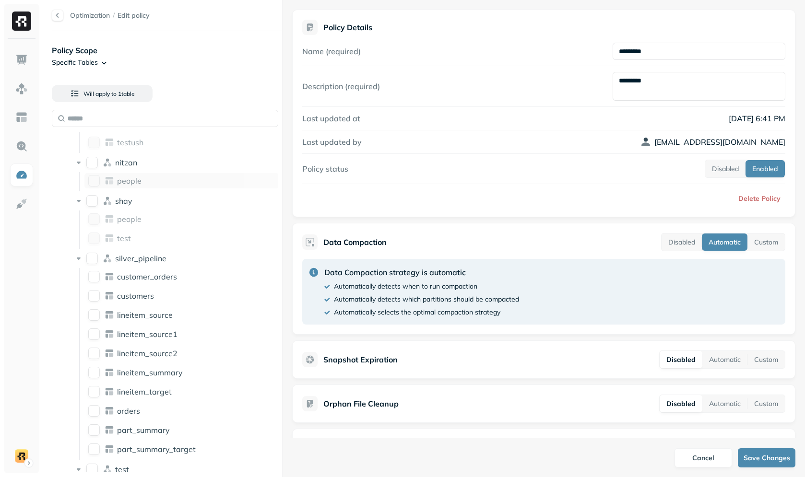
scroll to position [163, 0]
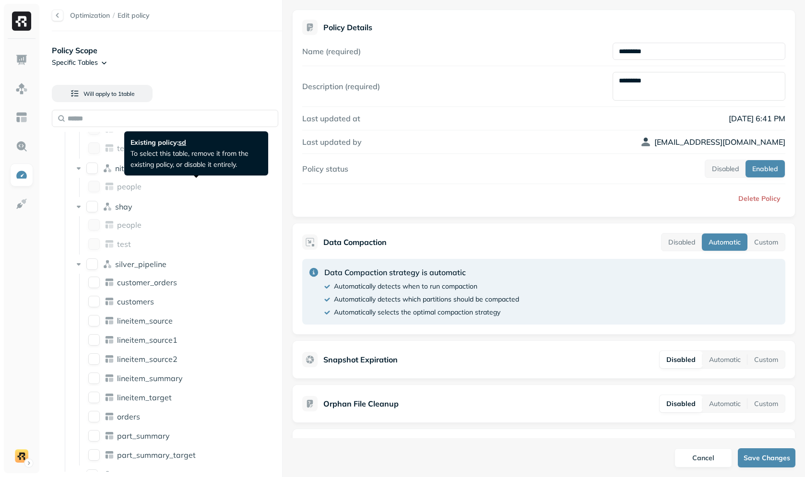
click at [144, 167] on p "Existing policy: sd To select this table, remove it from the existing policy, o…" at bounding box center [196, 153] width 131 height 33
click at [111, 173] on div "nitzan" at bounding box center [174, 168] width 209 height 15
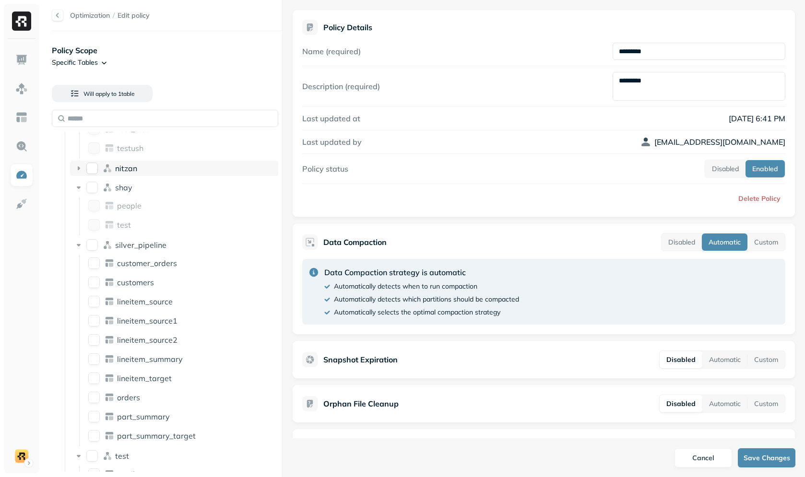
click at [109, 169] on icon at bounding box center [107, 168] width 5 height 3
click at [95, 169] on button "nitzan" at bounding box center [92, 169] width 12 height 12
click at [137, 170] on span "nitzan" at bounding box center [126, 169] width 22 height 10
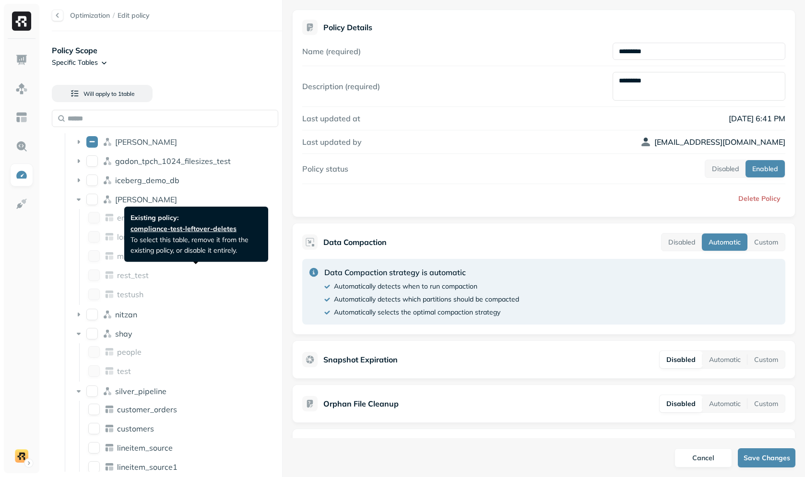
scroll to position [0, 0]
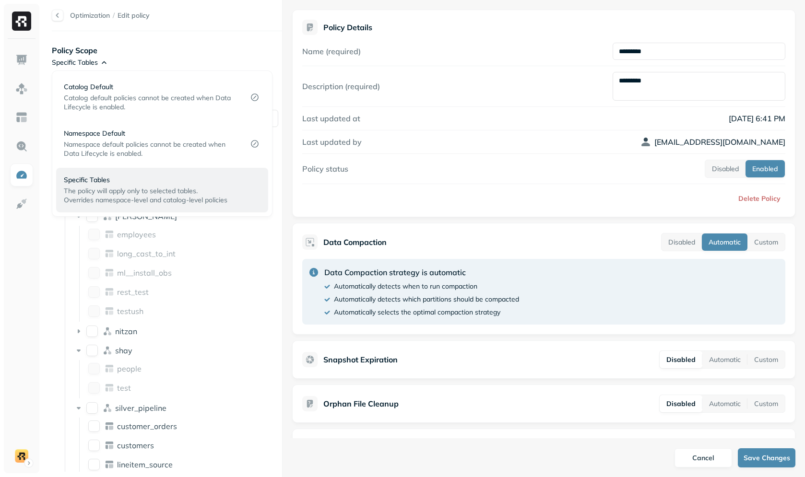
click at [80, 57] on html "Optimization / Edit policy Policy Scope Specific Tables Will apply to 1 table A…" at bounding box center [402, 238] width 805 height 477
click at [113, 136] on p "Namespace Default" at bounding box center [150, 133] width 173 height 9
click at [167, 145] on span "Namespace default policies cannot be created when Data Lifecycle is enabled." at bounding box center [145, 149] width 162 height 18
click at [372, 152] on html "Optimization / Edit policy Policy Scope Specific Tables Will apply to 1 table A…" at bounding box center [402, 238] width 805 height 477
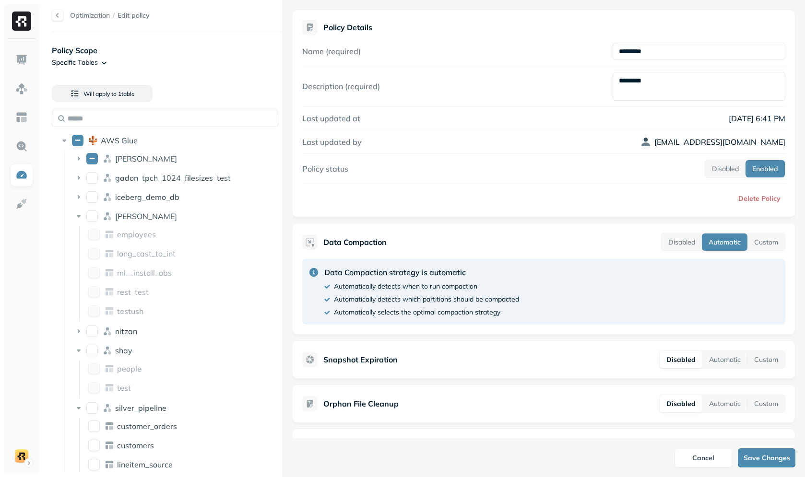
click at [64, 12] on div "Optimization / Edit policy" at bounding box center [167, 16] width 230 height 12
click at [61, 14] on div at bounding box center [58, 16] width 12 height 12
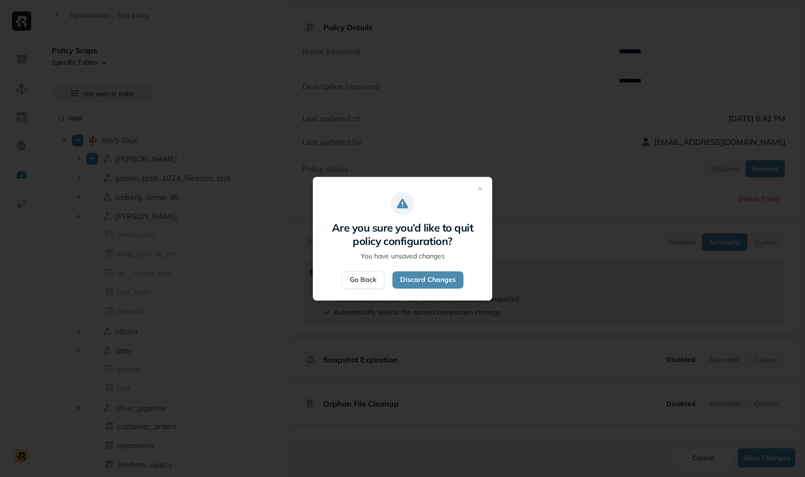
click at [373, 278] on button "Go Back" at bounding box center [363, 280] width 43 height 17
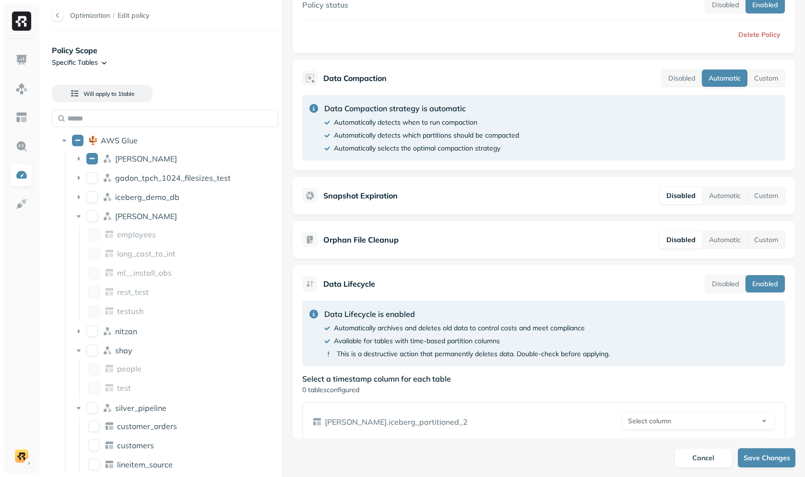
scroll to position [177, 0]
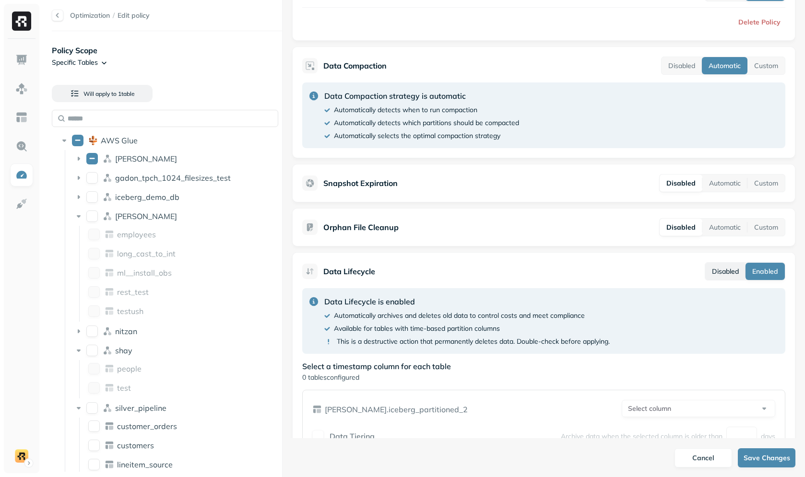
click at [731, 274] on button "Disabled" at bounding box center [725, 271] width 40 height 17
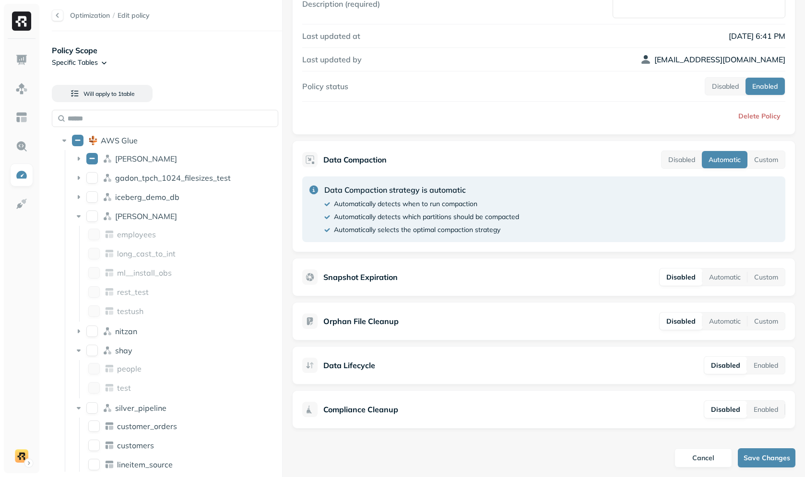
scroll to position [83, 0]
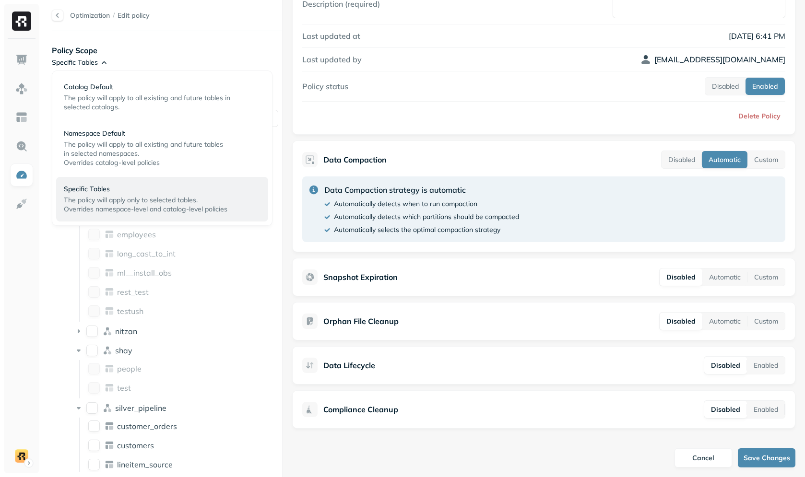
click at [76, 57] on html "Optimization / Edit policy Policy Scope Specific Tables Will apply to 1 table A…" at bounding box center [402, 238] width 805 height 477
click at [117, 137] on p "Namespace Default" at bounding box center [158, 133] width 189 height 9
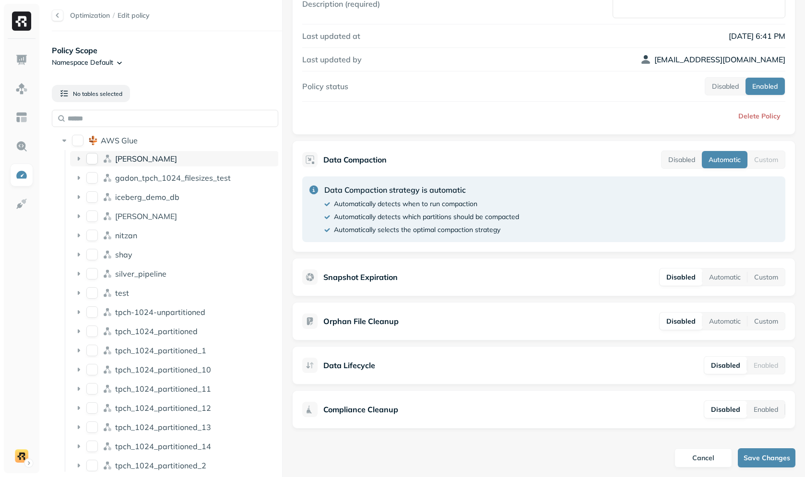
click at [91, 157] on button "dean" at bounding box center [92, 159] width 12 height 12
click at [91, 158] on button "dean" at bounding box center [92, 159] width 12 height 12
click at [113, 140] on span "AWS Glue" at bounding box center [119, 141] width 37 height 10
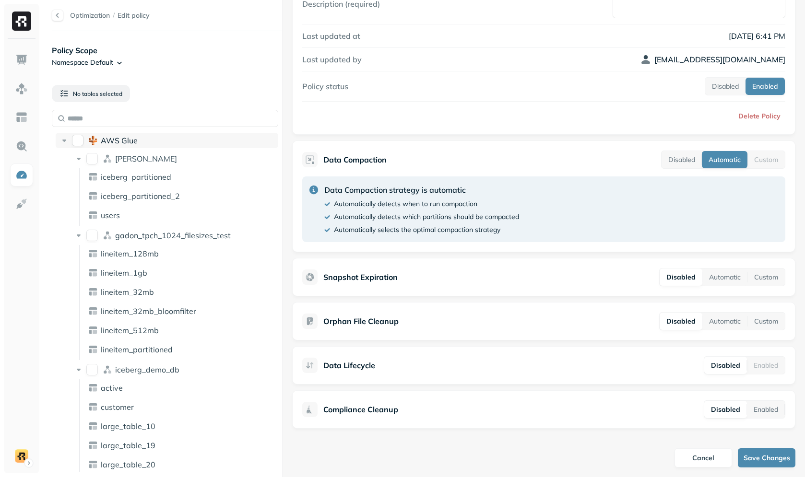
click at [113, 140] on span "AWS Glue" at bounding box center [119, 141] width 37 height 10
click at [94, 160] on button "dean" at bounding box center [92, 159] width 12 height 12
click at [130, 159] on span "[PERSON_NAME]" at bounding box center [146, 159] width 62 height 10
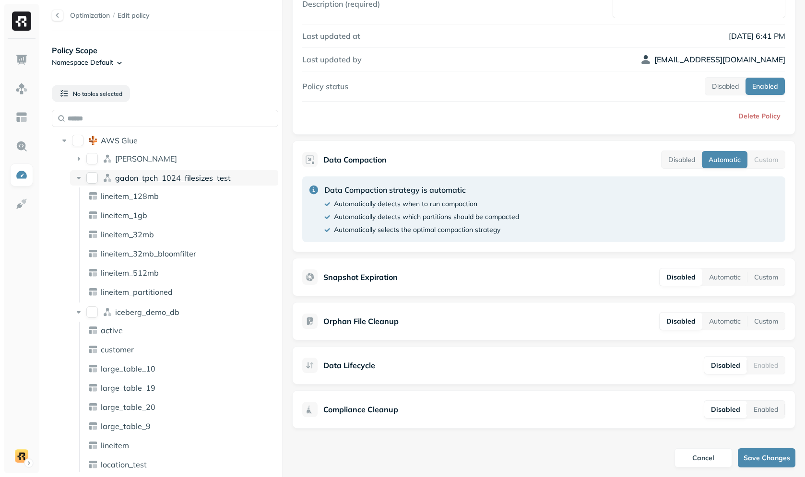
click at [145, 179] on span "gadon_tpch_1024_filesizes_test" at bounding box center [173, 178] width 116 height 10
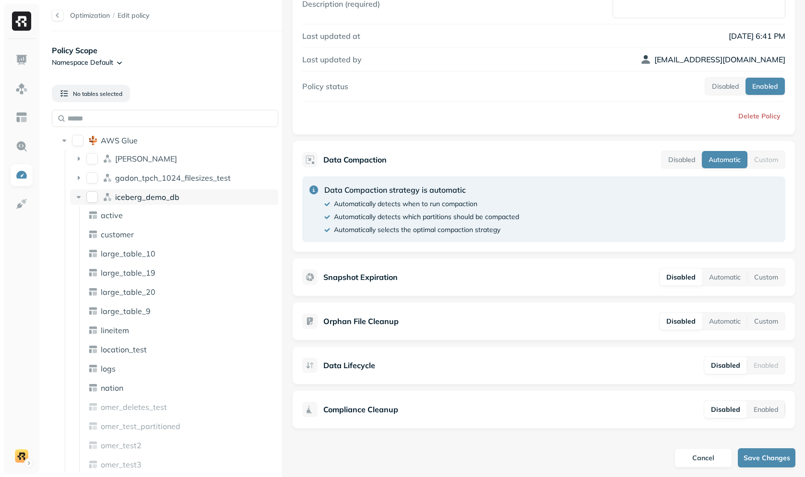
click at [90, 194] on button "iceberg_demo_db" at bounding box center [92, 197] width 12 height 12
click at [93, 196] on button "iceberg_demo_db" at bounding box center [92, 197] width 12 height 12
click at [137, 199] on span "iceberg_demo_db" at bounding box center [147, 197] width 64 height 10
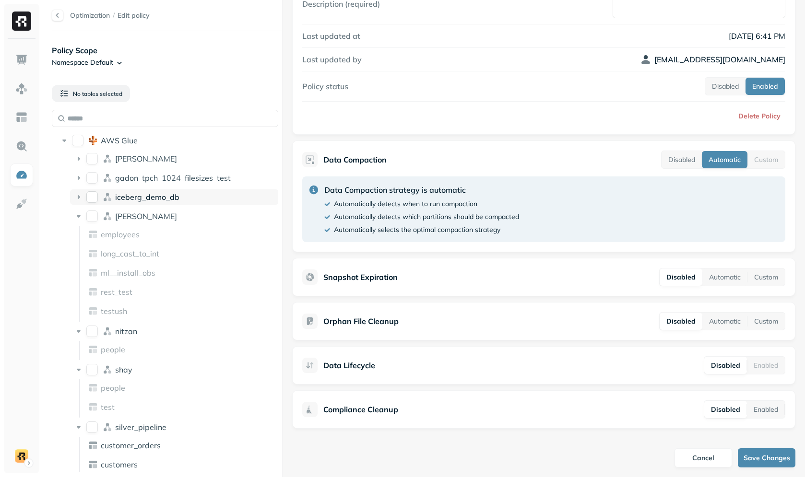
click at [93, 202] on button "iceberg_demo_db" at bounding box center [92, 197] width 12 height 12
click at [93, 201] on button "iceberg_demo_db" at bounding box center [92, 197] width 12 height 12
click at [93, 213] on button "lee" at bounding box center [92, 217] width 12 height 12
click at [93, 216] on button "lee" at bounding box center [92, 217] width 12 height 12
click at [138, 216] on div "[PERSON_NAME]" at bounding box center [195, 217] width 160 height 10
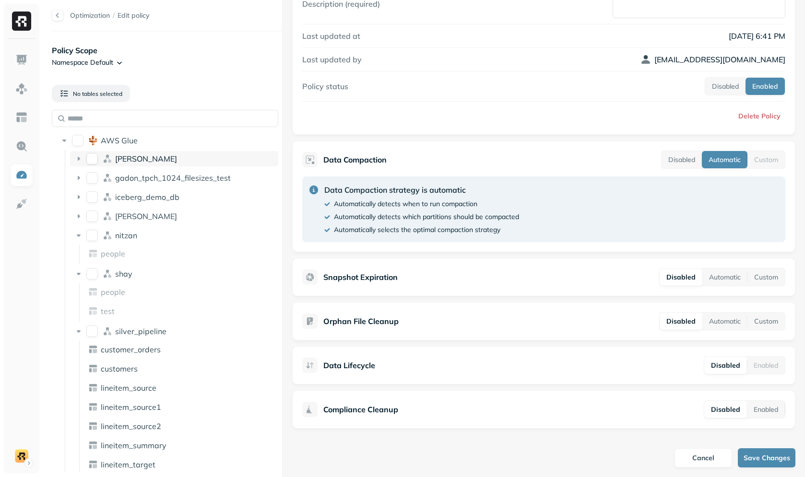
click at [119, 162] on span "[PERSON_NAME]" at bounding box center [146, 159] width 62 height 10
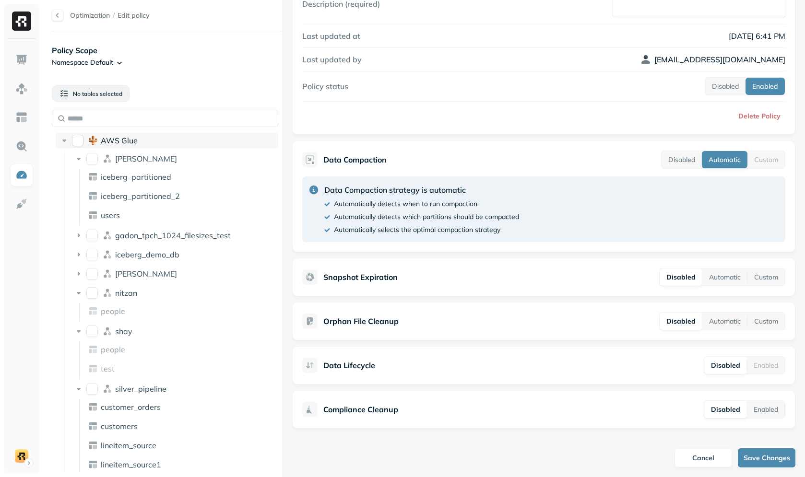
click at [122, 143] on span "AWS Glue" at bounding box center [119, 141] width 37 height 10
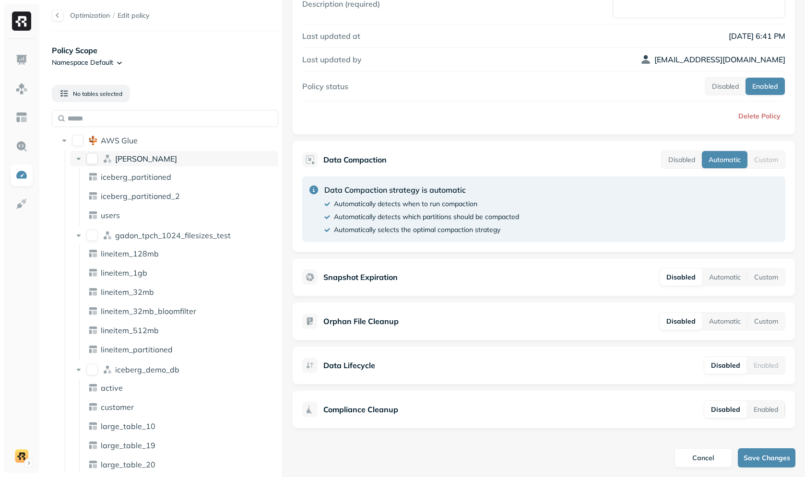
click at [123, 157] on span "[PERSON_NAME]" at bounding box center [146, 159] width 62 height 10
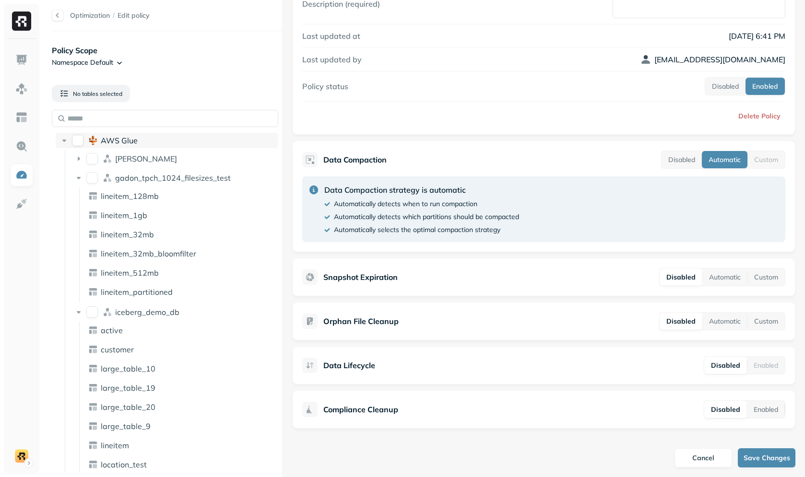
drag, startPoint x: 135, startPoint y: 185, endPoint x: 145, endPoint y: 146, distance: 40.2
click at [135, 185] on div "gadon_tpch_1024_filesizes_test" at bounding box center [174, 177] width 209 height 15
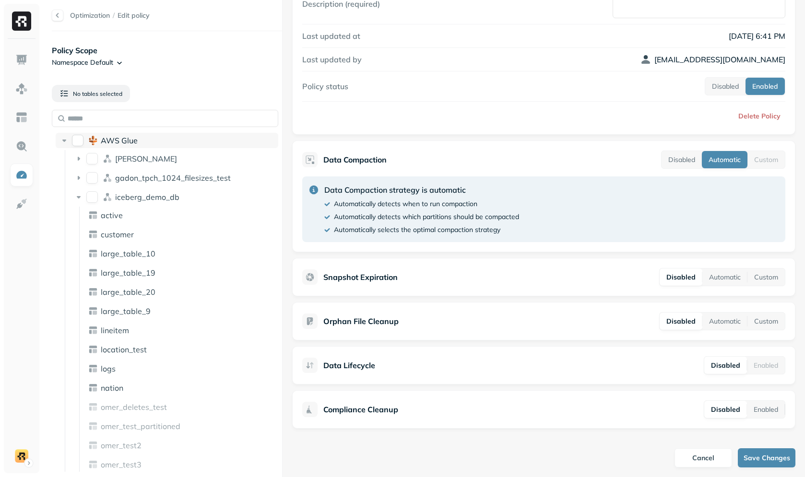
click at [146, 142] on div "AWS Glue" at bounding box center [188, 141] width 174 height 10
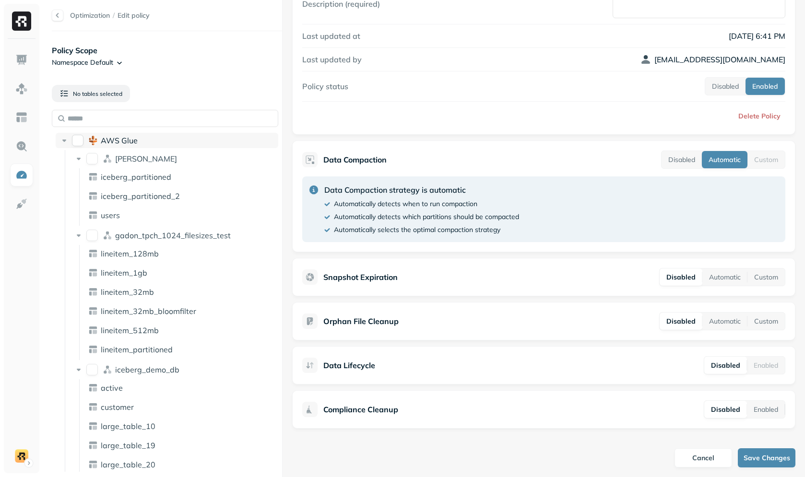
click at [146, 142] on div "AWS Glue" at bounding box center [188, 141] width 174 height 10
click at [140, 162] on div "[PERSON_NAME]" at bounding box center [195, 159] width 160 height 10
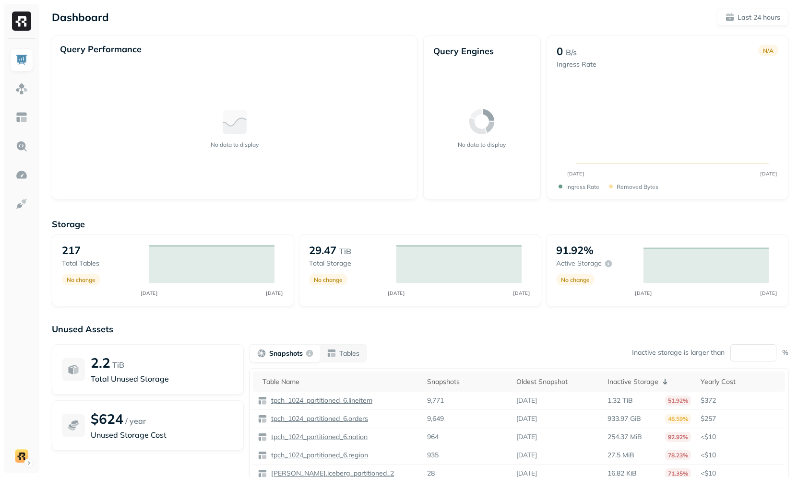
click at [112, 217] on div "Storage 217 Total tables No change OCT [DATE] 29.47 TiB Total storage No change…" at bounding box center [420, 367] width 737 height 316
click at [201, 50] on div "Query Performance" at bounding box center [234, 50] width 349 height 13
click at [18, 453] on html "Dashboard Last 24 hours Query Performance No data to display Query Engines No d…" at bounding box center [399, 267] width 798 height 534
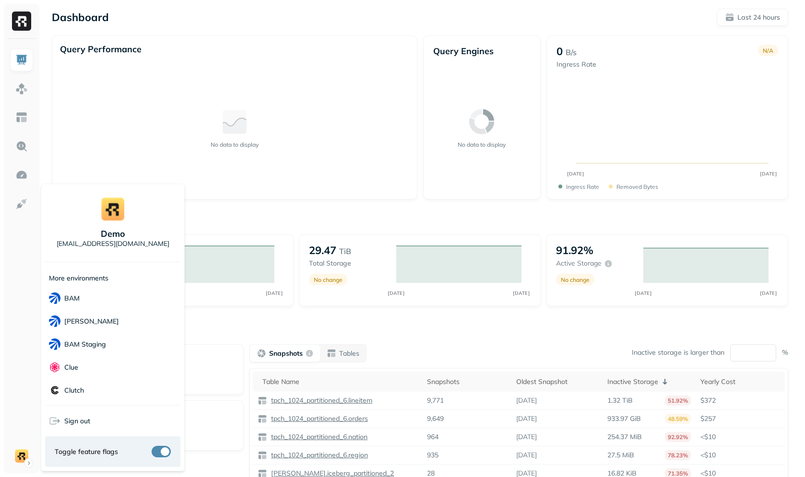
click at [753, 42] on html "Dashboard Last 24 hours Query Performance No data to display Query Engines No d…" at bounding box center [402, 267] width 805 height 534
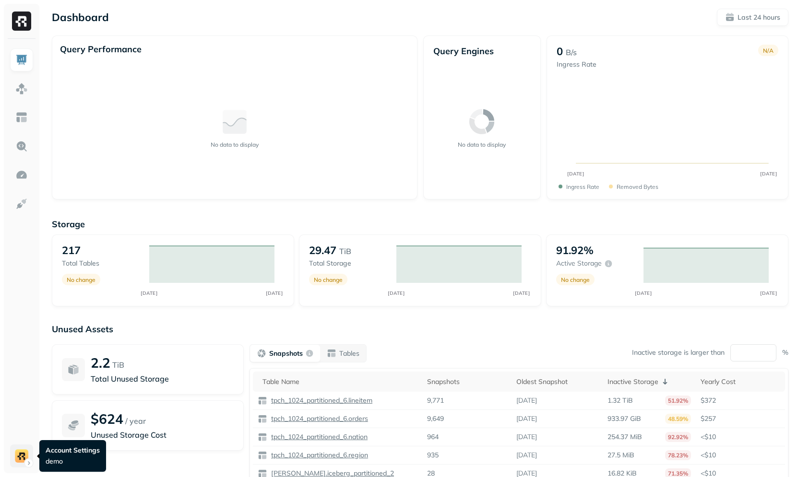
click at [28, 450] on html "Dashboard Last 24 hours Query Performance No data to display Query Engines No d…" at bounding box center [399, 267] width 798 height 534
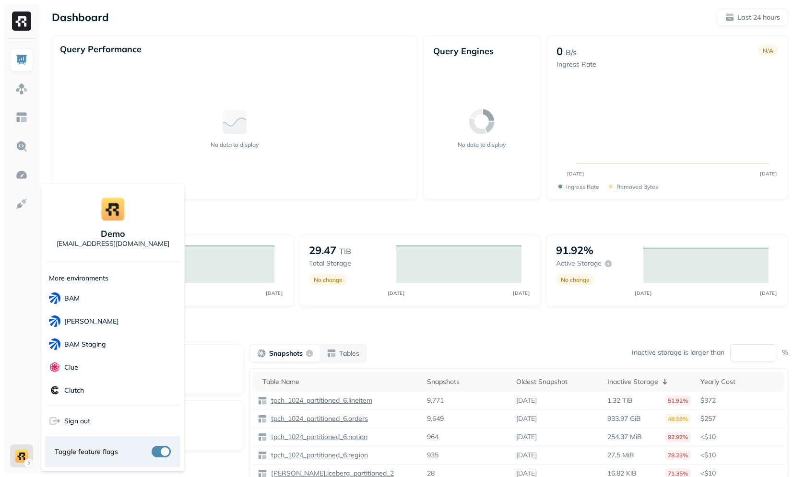
scroll to position [63, 0]
click at [95, 328] on div "Clutch" at bounding box center [112, 327] width 135 height 23
